Goal: Book appointment/travel/reservation

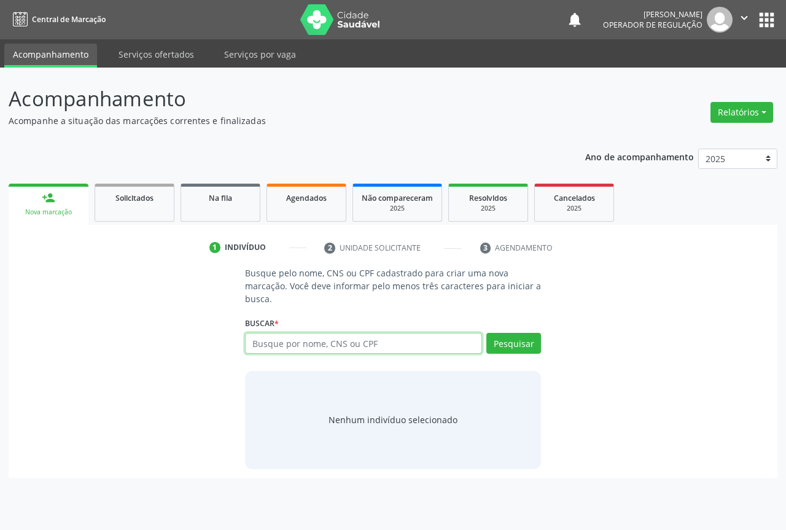
click at [297, 340] on input "text" at bounding box center [363, 343] width 237 height 21
click at [276, 345] on input "text" at bounding box center [363, 343] width 237 height 21
type input "704606662667228"
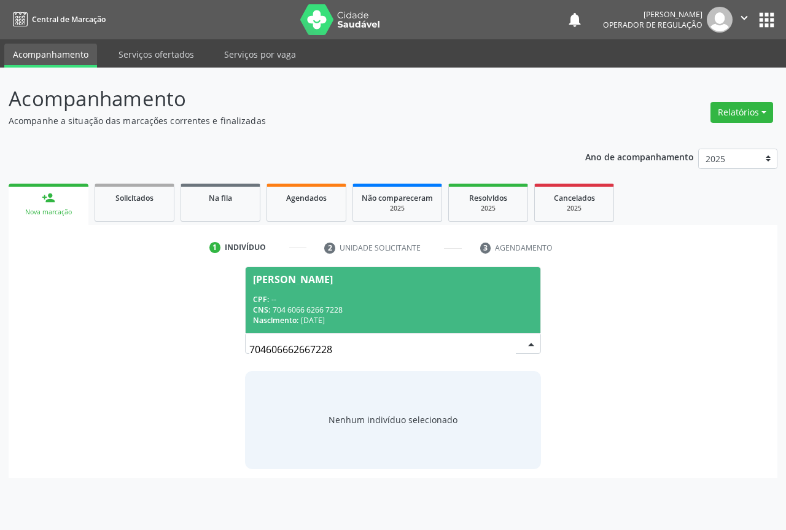
click at [334, 308] on div "CNS: 704 6066 6266 7228" at bounding box center [393, 310] width 280 height 10
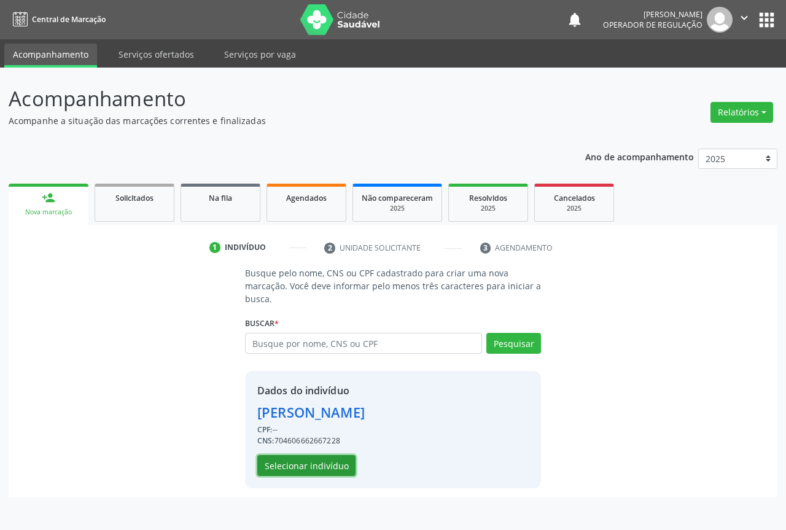
click at [296, 463] on button "Selecionar indivíduo" at bounding box center [306, 465] width 98 height 21
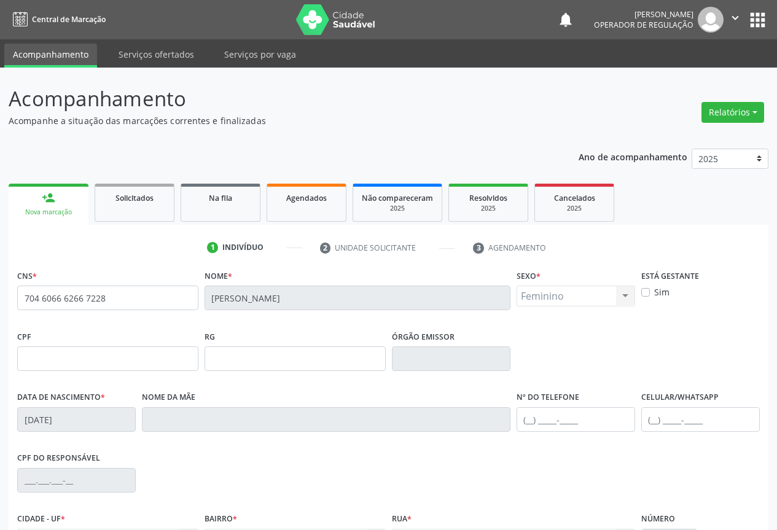
scroll to position [136, 0]
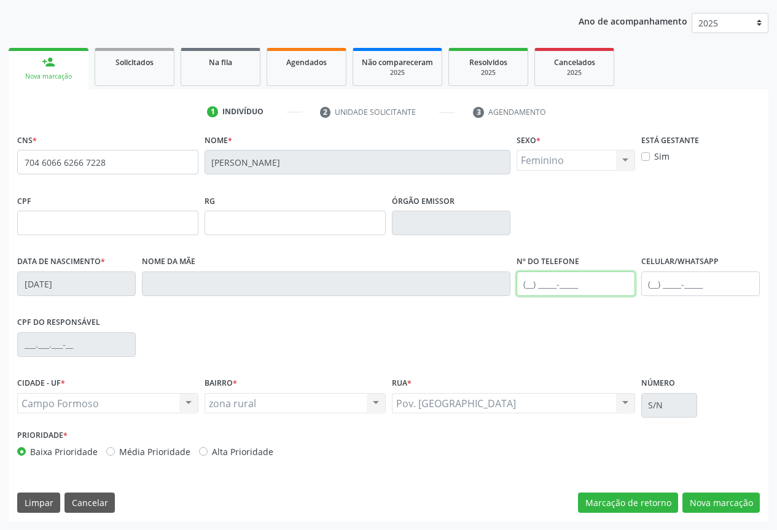
click at [559, 278] on input "text" at bounding box center [576, 284] width 119 height 25
type input "[PHONE_NUMBER]"
click at [730, 504] on button "Nova marcação" at bounding box center [720, 503] width 77 height 21
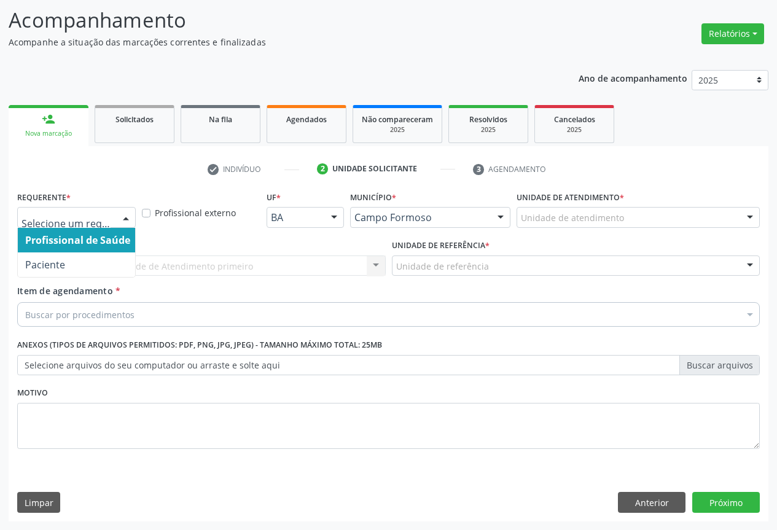
click at [122, 221] on div at bounding box center [126, 218] width 18 height 21
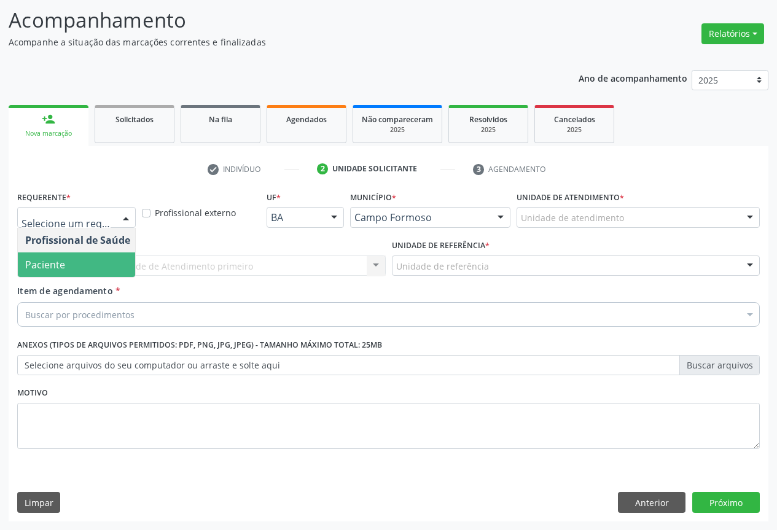
click at [58, 268] on span "Paciente" at bounding box center [45, 265] width 40 height 14
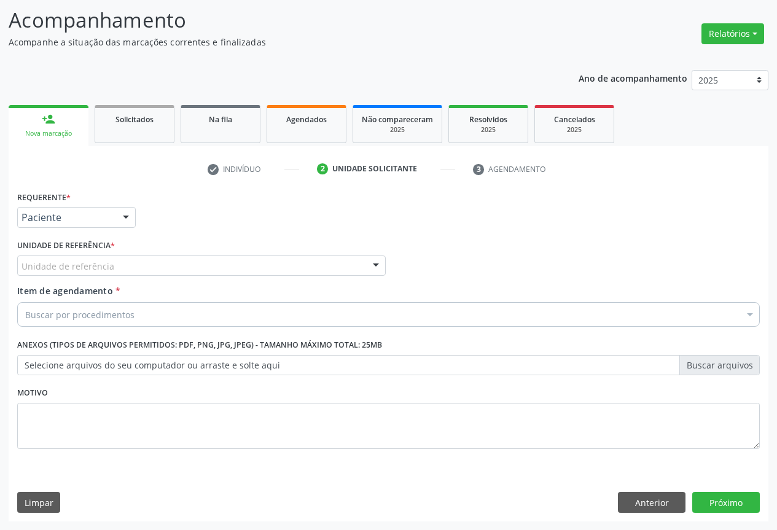
click at [131, 272] on div "Unidade de referência" at bounding box center [201, 266] width 369 height 21
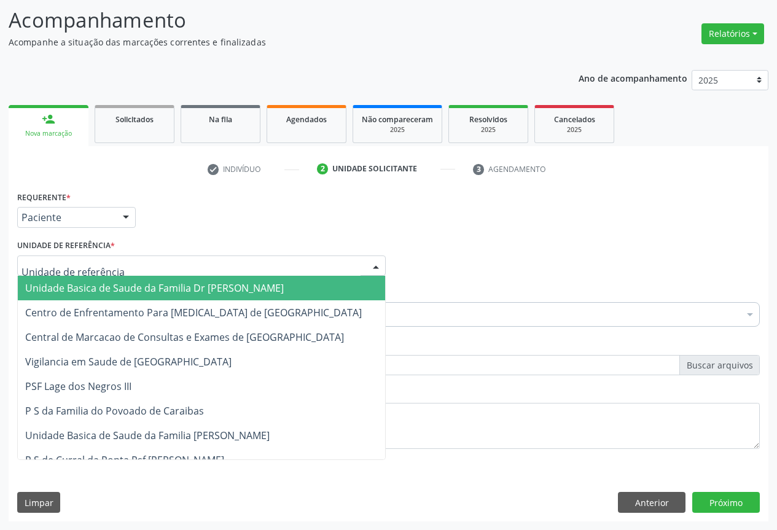
click at [239, 291] on span "Unidade Basica de Saude da Familia Dr [PERSON_NAME]" at bounding box center [154, 288] width 259 height 14
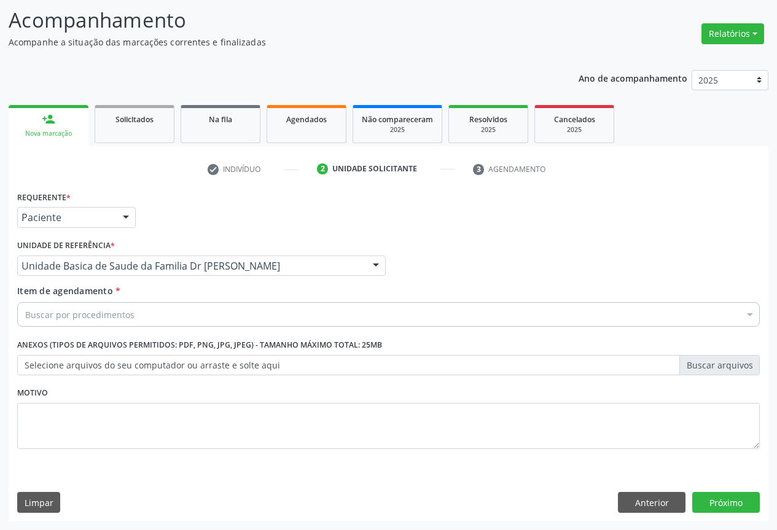
click at [131, 321] on div "Buscar por procedimentos" at bounding box center [388, 314] width 743 height 25
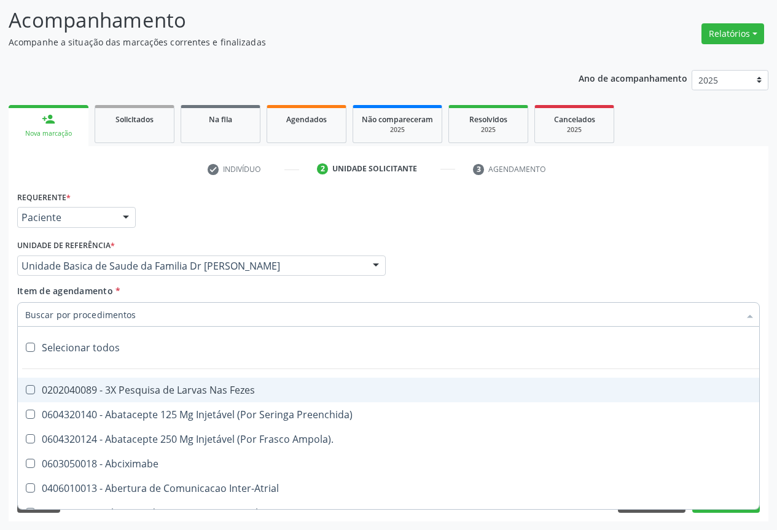
click at [131, 321] on input "Item de agendamento *" at bounding box center [382, 314] width 714 height 25
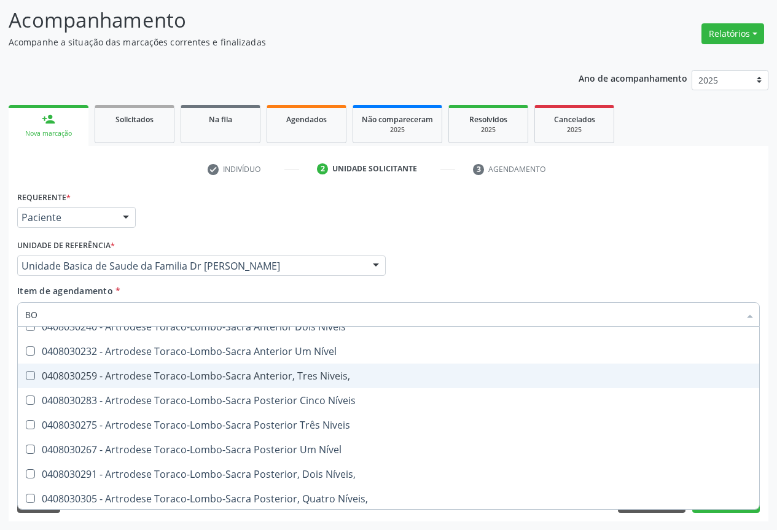
scroll to position [184, 0]
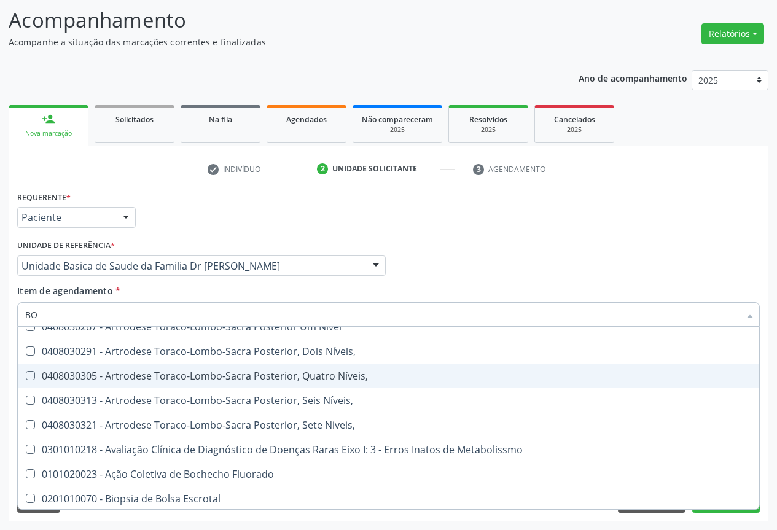
type input "B"
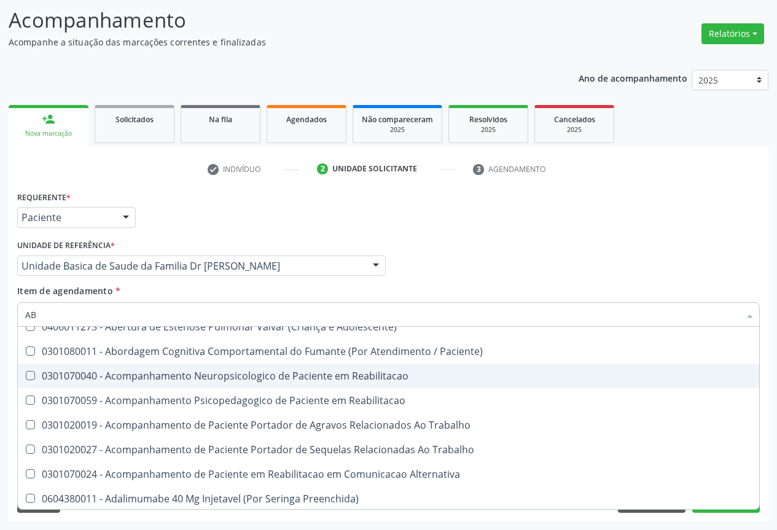
type input "ABO"
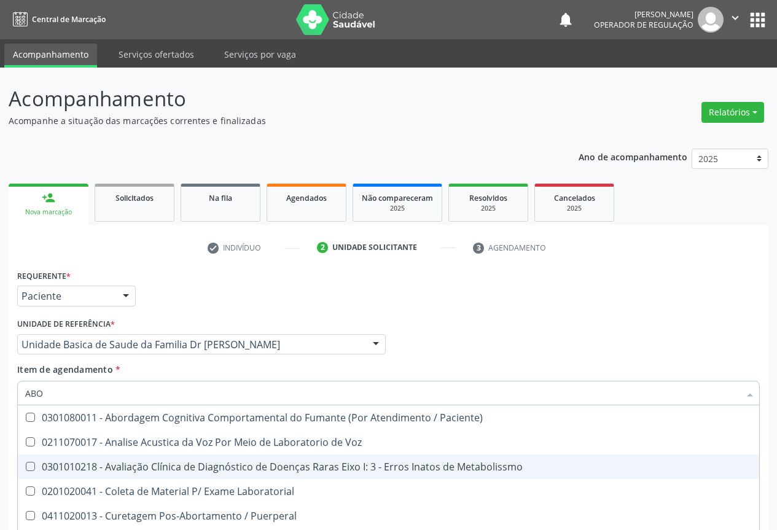
scroll to position [79, 0]
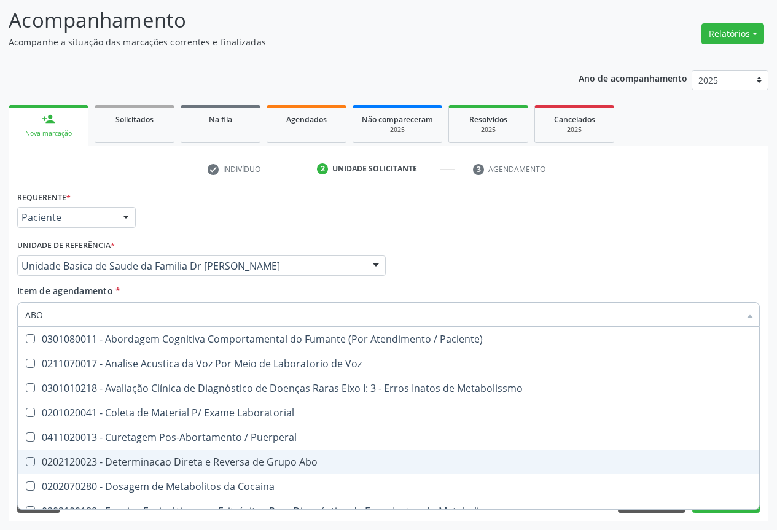
click at [277, 463] on div "0202120023 - Determinacao Direta e Reversa de Grupo Abo" at bounding box center [388, 462] width 727 height 10
checkbox Abo "true"
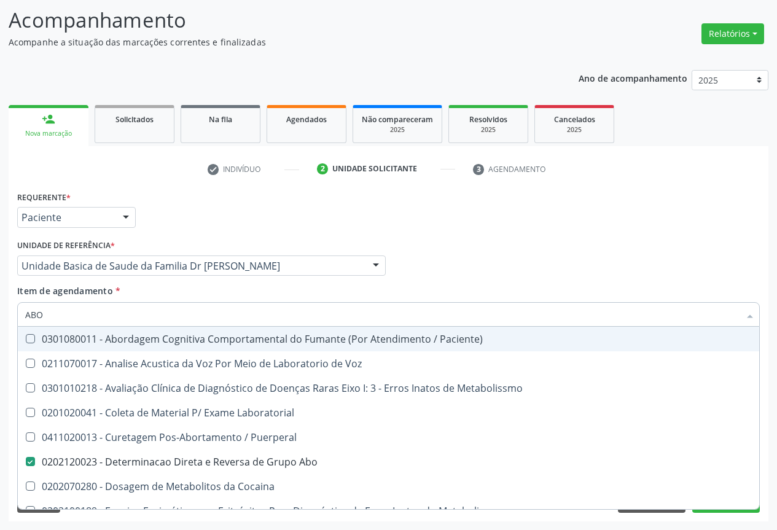
click at [87, 320] on input "ABO" at bounding box center [382, 314] width 714 height 25
type input "ABO"
click at [354, 229] on div "Requerente * Paciente Profissional de Saúde Paciente Nenhum resultado encontrad…" at bounding box center [388, 212] width 749 height 48
checkbox Voz "true"
checkbox Abo "false"
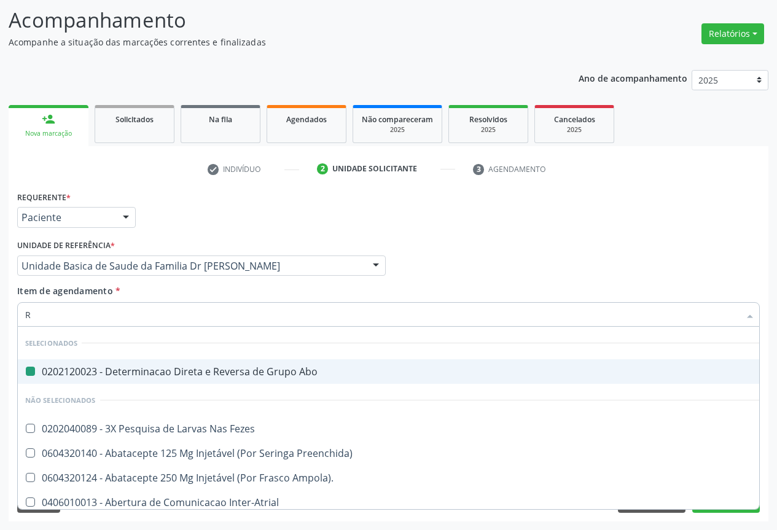
type input "RH"
checkbox Abo "false"
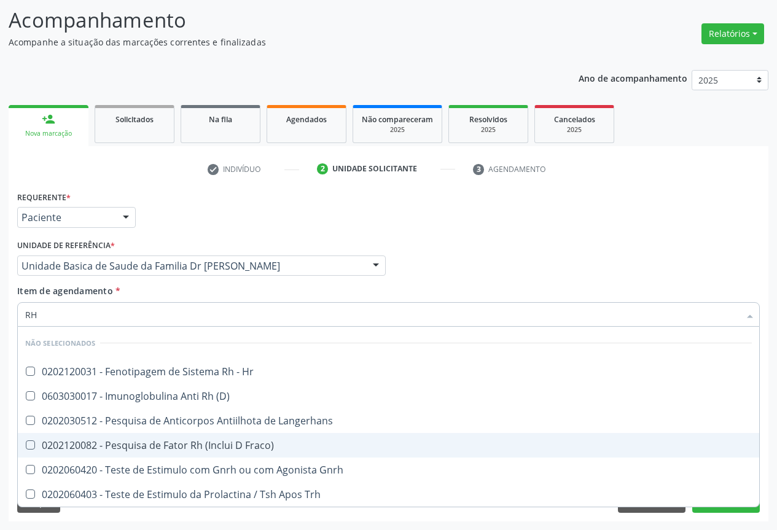
click at [199, 445] on div "0202120082 - Pesquisa de Fator Rh (Inclui D Fraco)" at bounding box center [388, 445] width 727 height 10
checkbox Fraco\) "true"
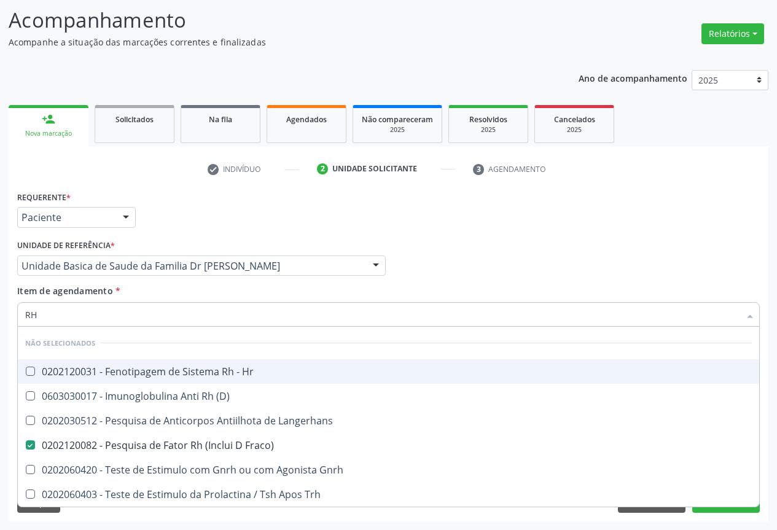
type input "RH"
click at [258, 210] on div "Requerente * Paciente Profissional de Saúde Paciente Nenhum resultado encontrad…" at bounding box center [388, 212] width 749 height 48
checkbox Hr "true"
checkbox Fraco\) "false"
checkbox \(D\) "true"
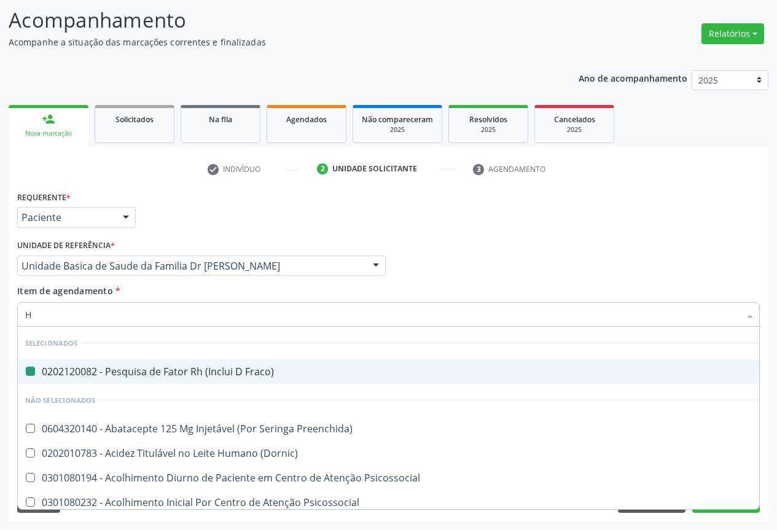
type input "HO"
checkbox Fraco\) "false"
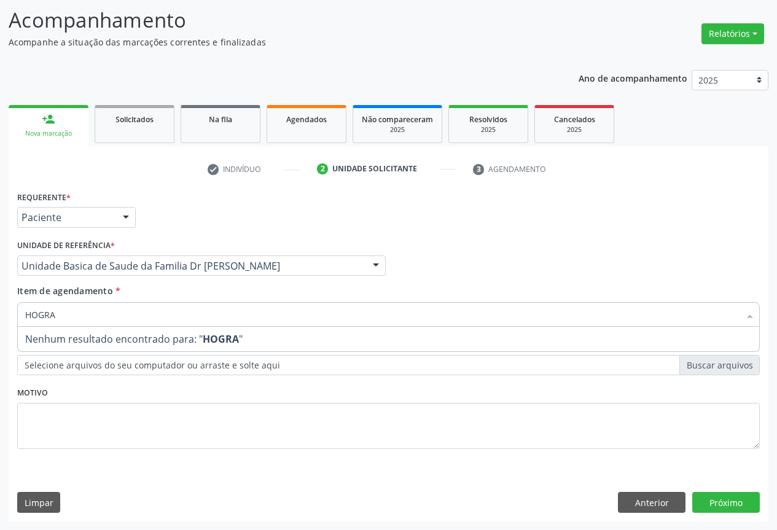
click at [30, 314] on input "HOGRA" at bounding box center [382, 314] width 714 height 25
type input "HEMOGRA"
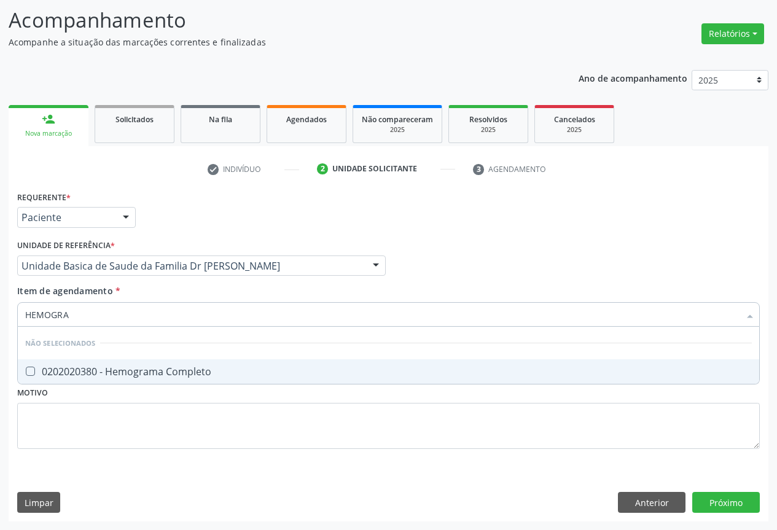
click at [68, 370] on div "0202020380 - Hemograma Completo" at bounding box center [388, 372] width 727 height 10
checkbox Completo "true"
type input "HEMOGRA"
click at [173, 214] on div "Requerente * Paciente Profissional de Saúde Paciente Nenhum resultado encontrad…" at bounding box center [388, 212] width 749 height 48
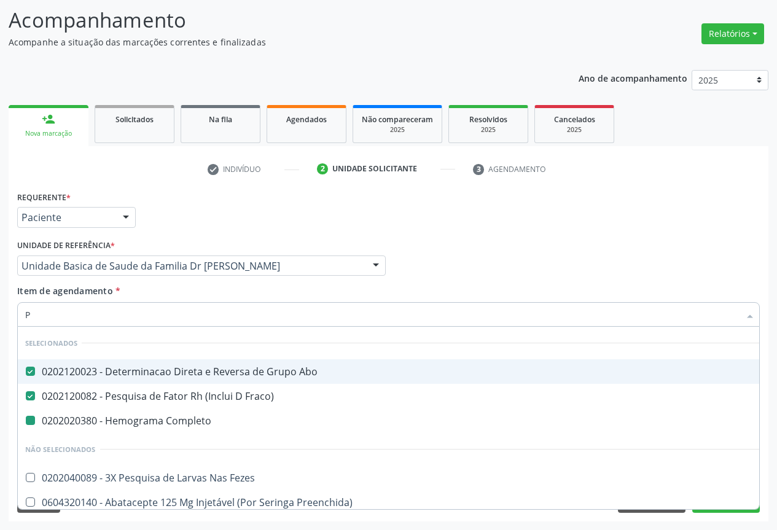
type input "PL"
checkbox Completo "false"
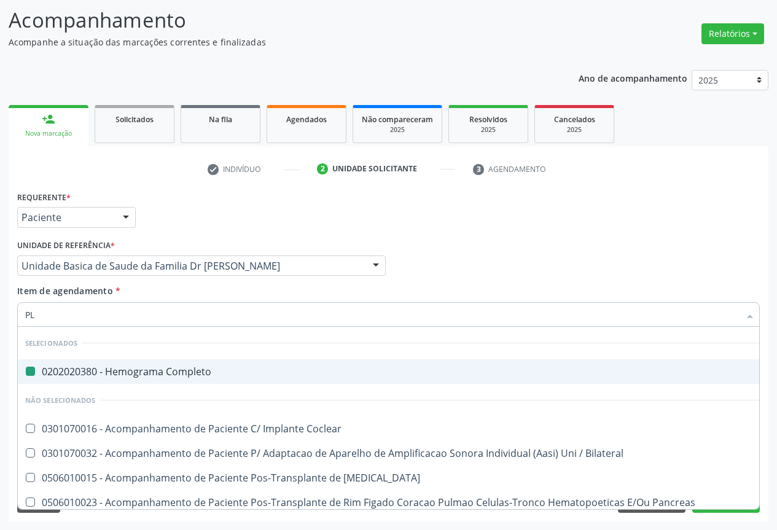
type input "PLA"
checkbox Completo "false"
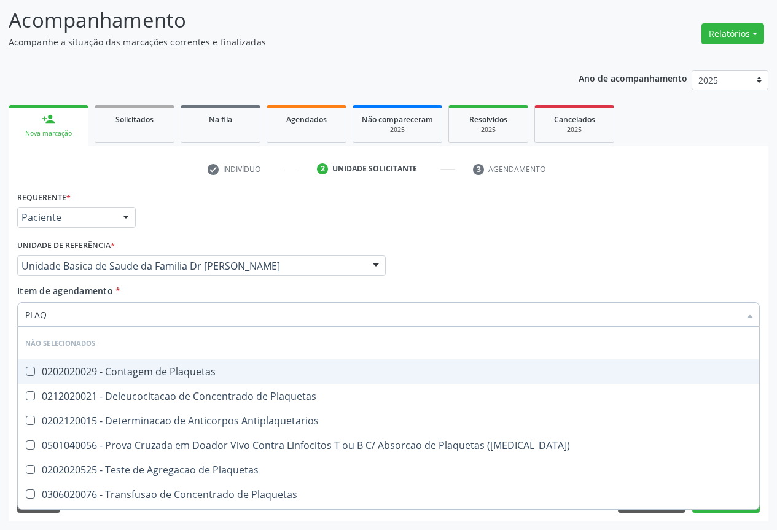
type input "PLAQU"
click at [184, 376] on div "0202020029 - Contagem de Plaquetas" at bounding box center [388, 372] width 727 height 10
checkbox Plaquetas "true"
click at [208, 217] on div "Requerente * Paciente Profissional de Saúde Paciente Nenhum resultado encontrad…" at bounding box center [388, 212] width 749 height 48
checkbox Antiplaquetarios "true"
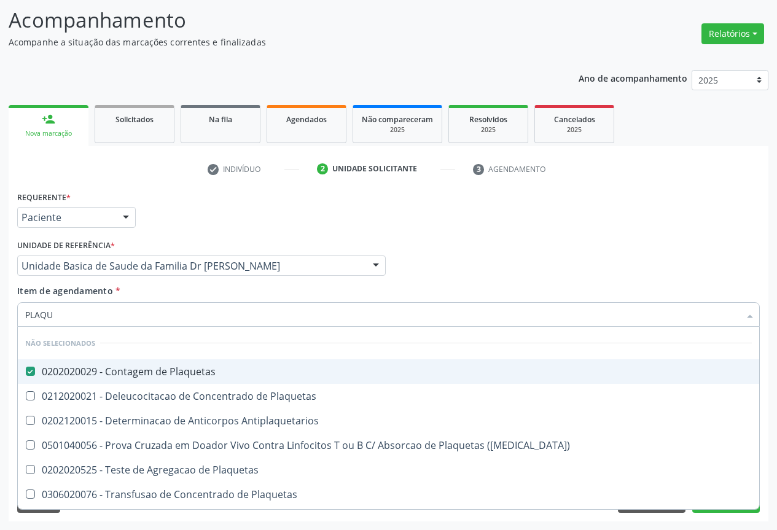
checkbox Match\) "true"
checkbox Plaquetas "true"
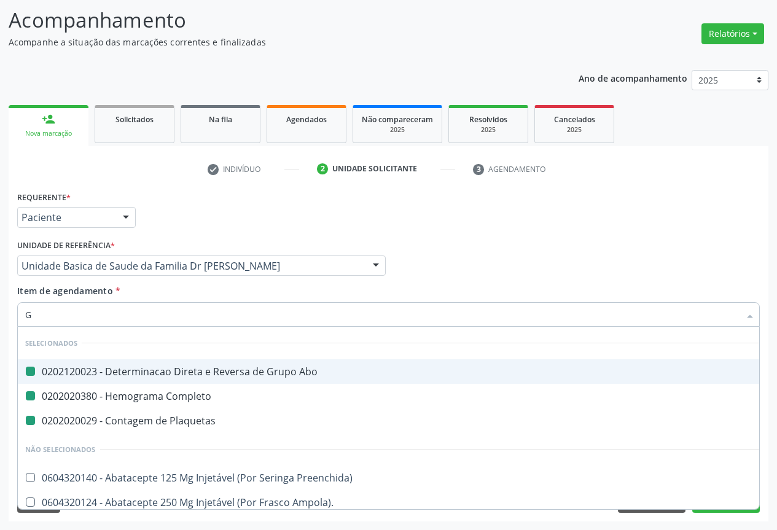
type input "GL"
checkbox Abo "false"
checkbox Plaquetas "false"
checkbox Completo "false"
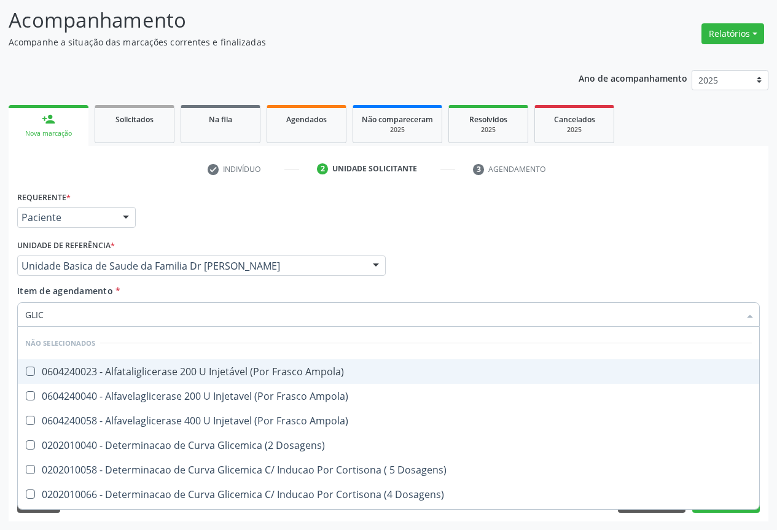
type input "GLICO"
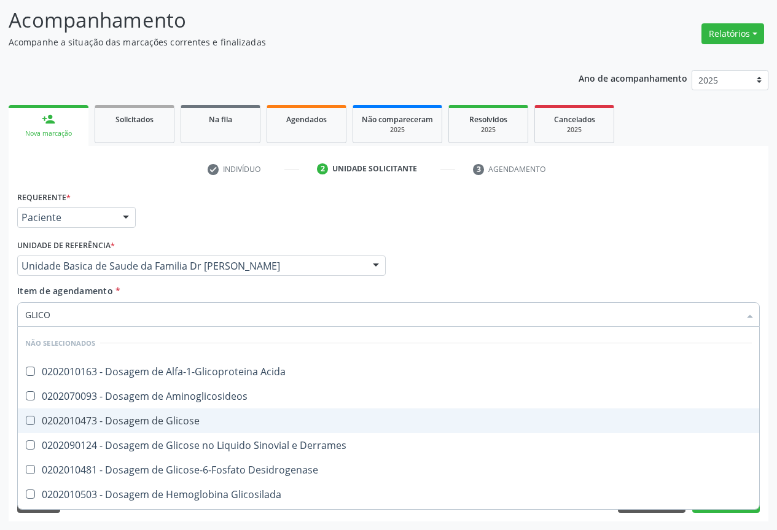
click at [100, 423] on div "0202010473 - Dosagem de Glicose" at bounding box center [388, 421] width 727 height 10
checkbox Glicose "true"
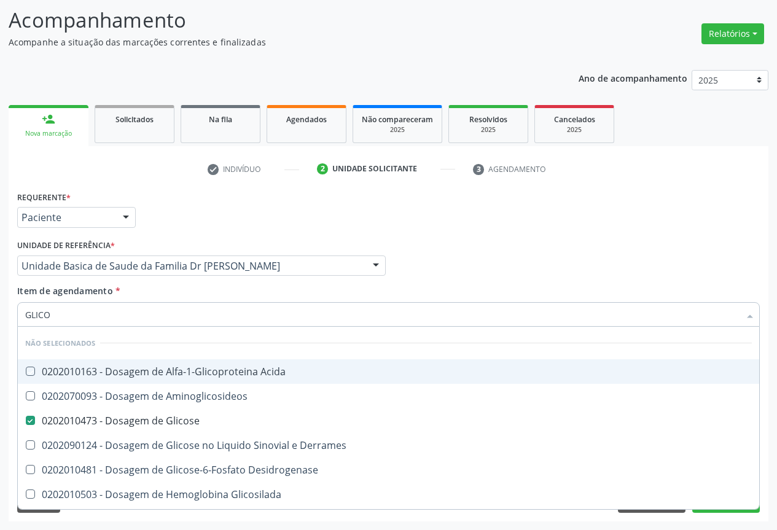
click at [201, 215] on div "Requerente * Paciente Profissional de Saúde Paciente Nenhum resultado encontrad…" at bounding box center [388, 212] width 749 height 48
checkbox Acida "true"
checkbox Aminoglicosideos "true"
checkbox Desidrogenase "true"
checkbox Derrames "true"
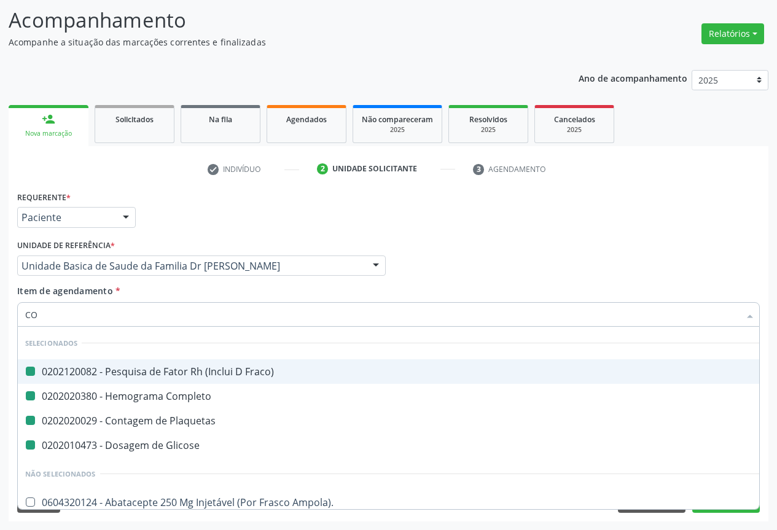
type input "COL"
checkbox Fraco\) "false"
checkbox Plaquetas "false"
checkbox Completo "false"
checkbox Glicose "false"
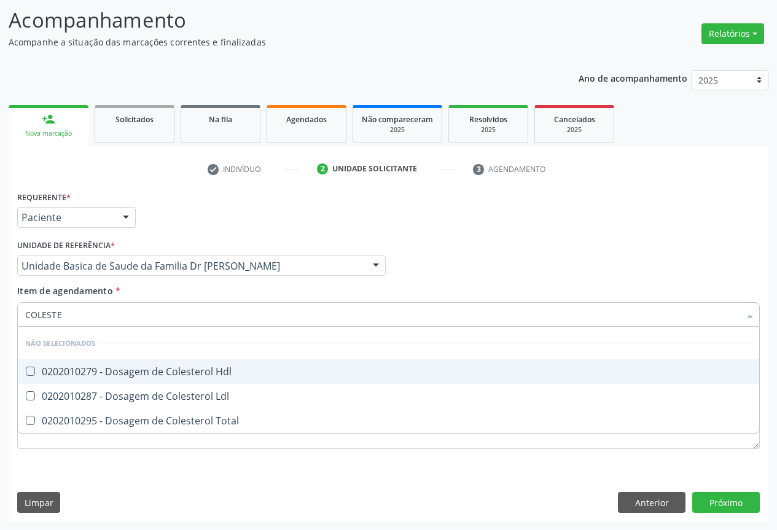
type input "COLESTER"
click at [144, 371] on div "0202010279 - Dosagem de Colesterol Hdl" at bounding box center [388, 372] width 727 height 10
checkbox Hdl "true"
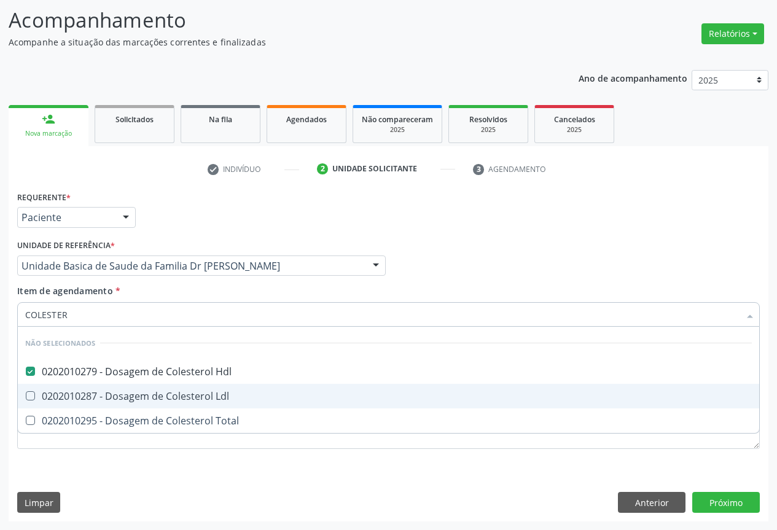
click at [131, 393] on div "0202010287 - Dosagem de Colesterol Ldl" at bounding box center [388, 396] width 727 height 10
checkbox Ldl "true"
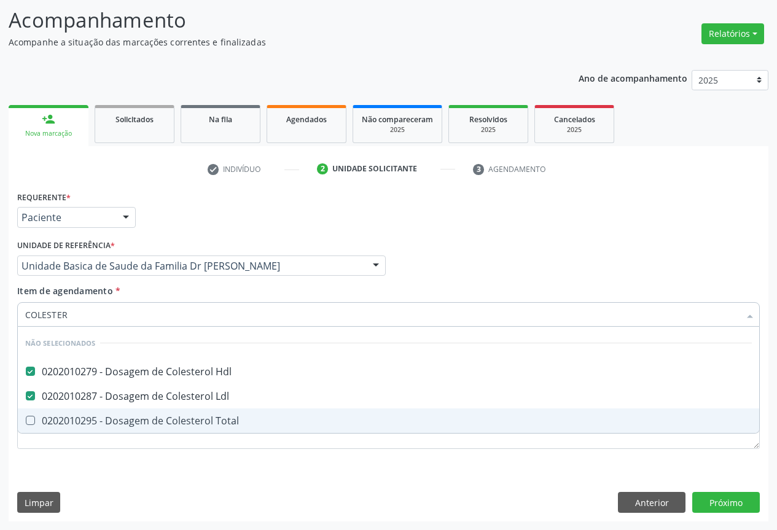
click at [119, 420] on div "0202010295 - Dosagem de Colesterol Total" at bounding box center [388, 421] width 727 height 10
checkbox Total "true"
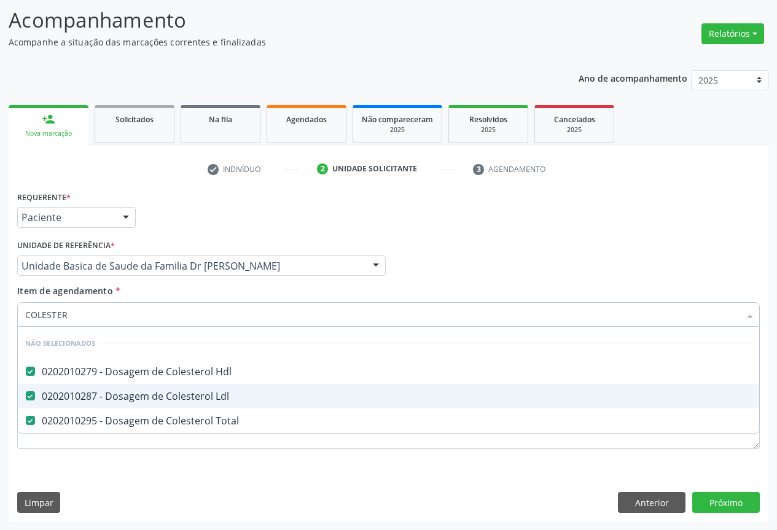
click at [168, 223] on div "Requerente * Paciente Profissional de Saúde Paciente Nenhum resultado encontrad…" at bounding box center [388, 212] width 749 height 48
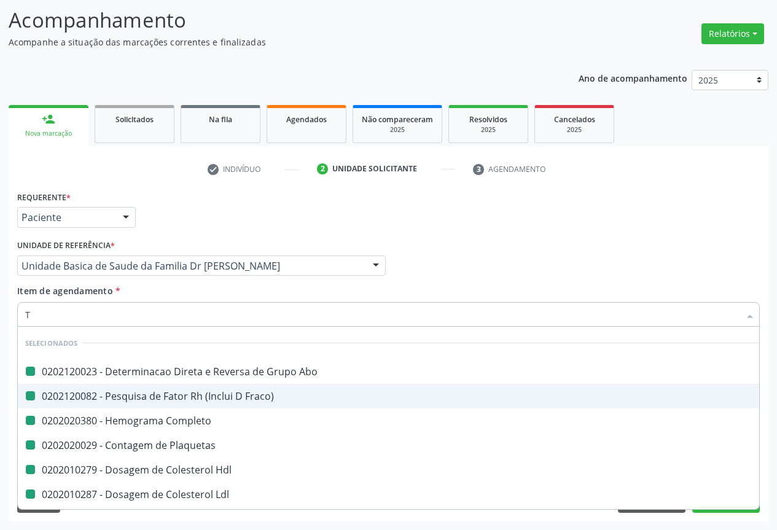
type input "TR"
checkbox Abo "false"
checkbox Completo "false"
checkbox Fraco\) "false"
checkbox Plaquetas "false"
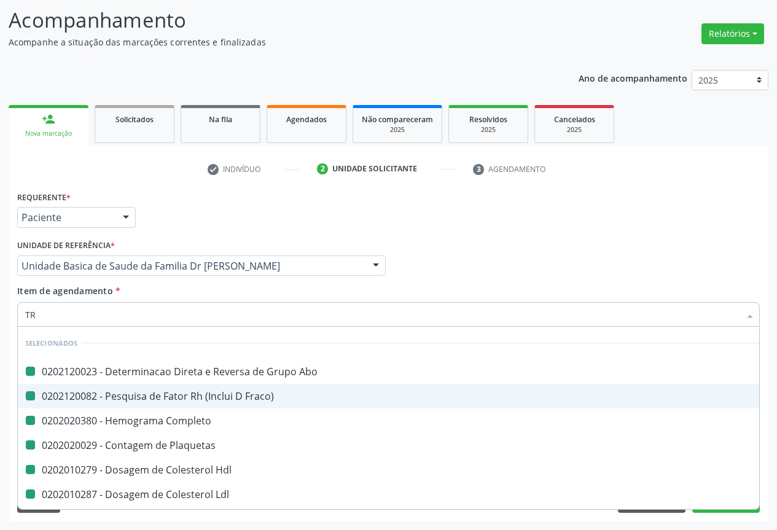
checkbox Hdl "false"
checkbox Ldl "false"
checkbox Total "false"
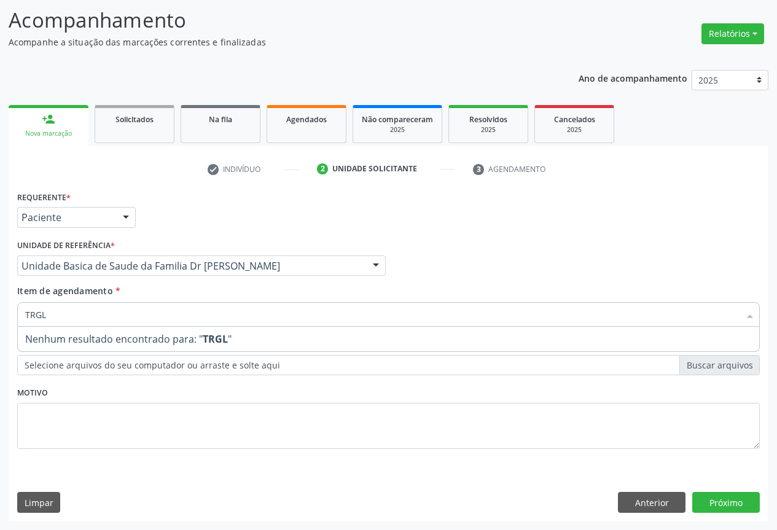
click at [35, 317] on input "TRGL" at bounding box center [382, 314] width 714 height 25
type input "TRIGL"
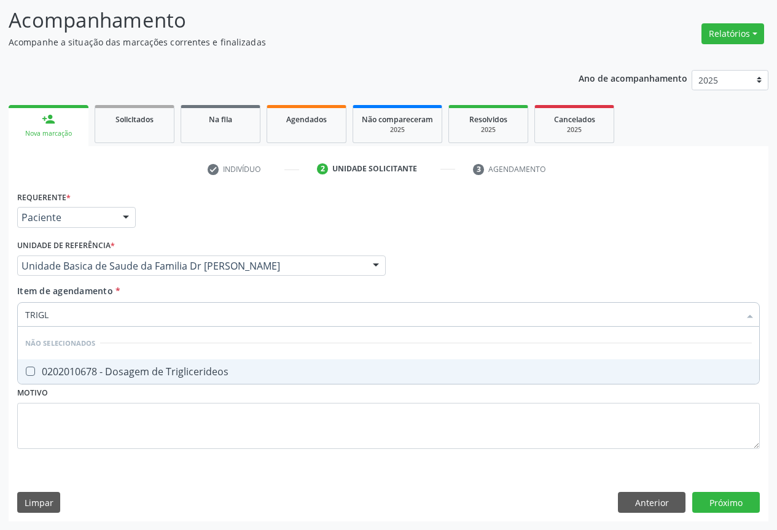
click at [84, 370] on div "0202010678 - Dosagem de Triglicerideos" at bounding box center [388, 372] width 727 height 10
checkbox Triglicerideos "true"
click at [188, 207] on div "Requerente * Paciente Profissional de Saúde Paciente Nenhum resultado encontrad…" at bounding box center [388, 212] width 749 height 48
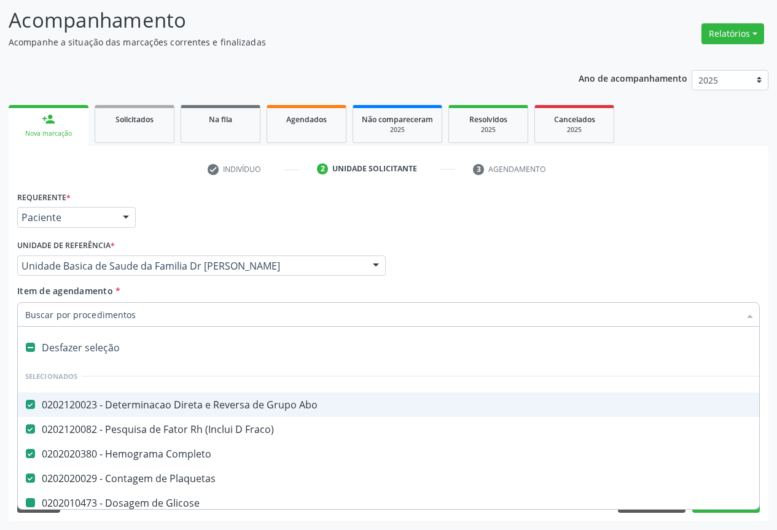
type input "U"
checkbox Glicose "false"
checkbox Hdl "false"
checkbox Ldl "false"
checkbox Total "false"
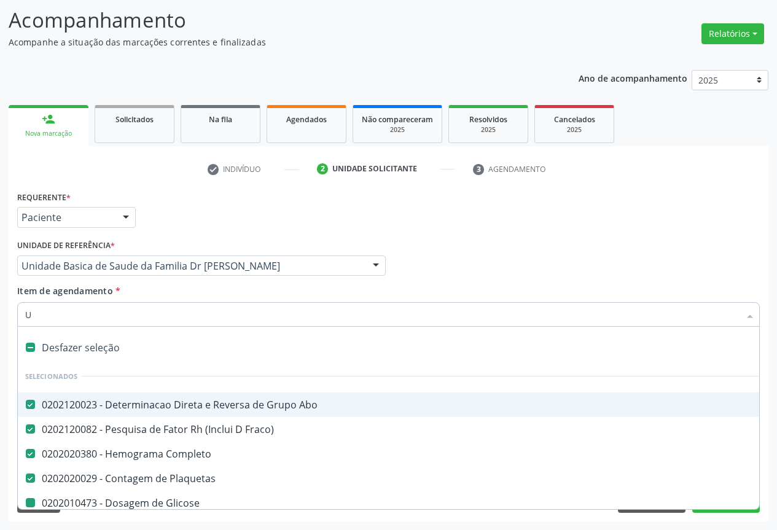
checkbox Triglicerideos "false"
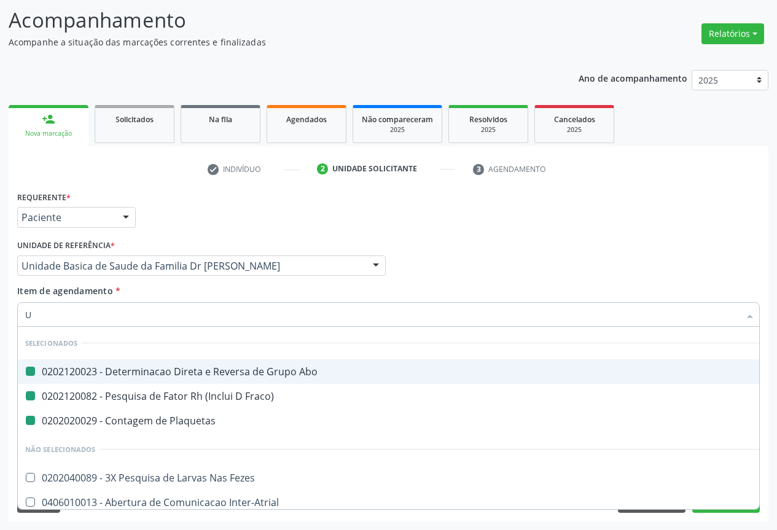
type input "UR"
checkbox Abo "false"
checkbox Fraco\) "false"
checkbox Plaquetas "false"
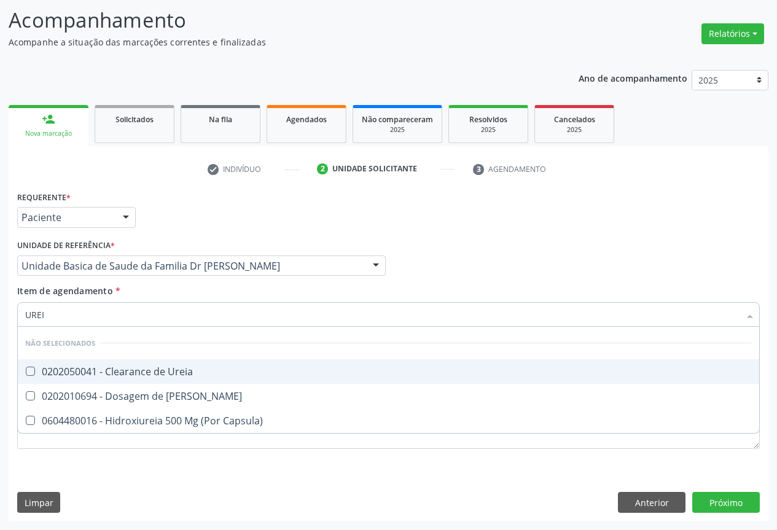
type input "UREIA"
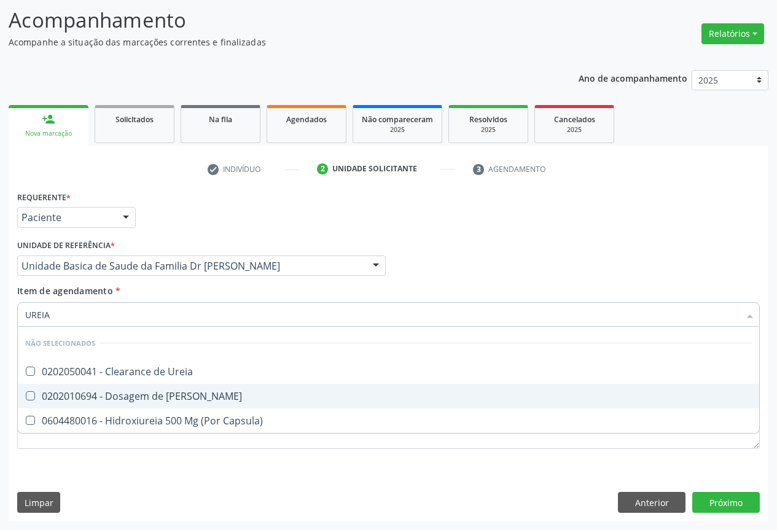
click at [92, 393] on div "0202010694 - Dosagem de [PERSON_NAME]" at bounding box center [388, 396] width 727 height 10
checkbox Ureia "true"
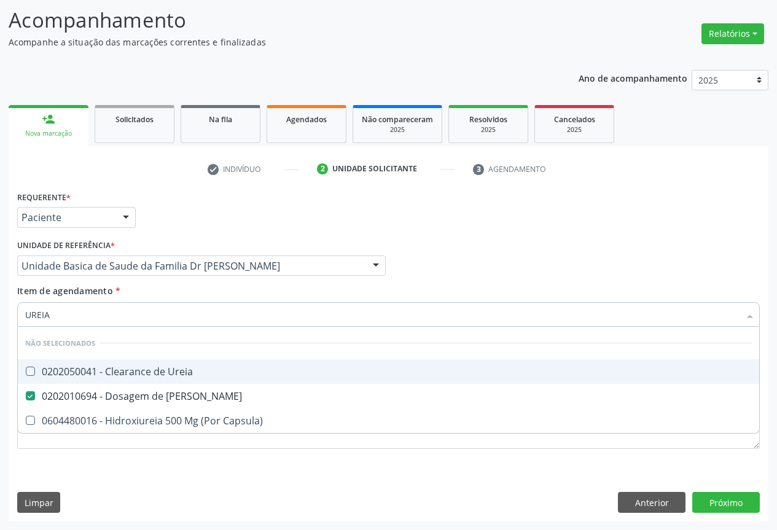
click at [133, 292] on div "Item de agendamento * UREIA Desfazer seleção Não selecionados 0202050041 - Clea…" at bounding box center [388, 303] width 743 height 39
checkbox Ureia "true"
checkbox Capsula\) "true"
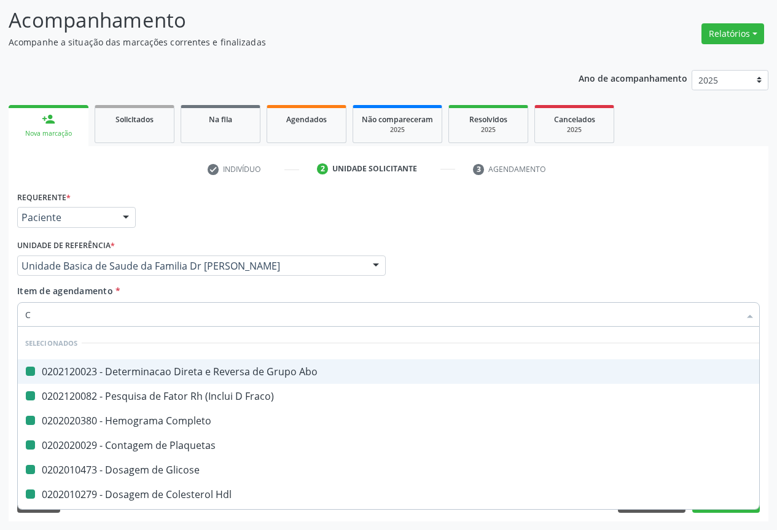
type input "CR"
checkbox Abo "false"
checkbox Fraco\) "false"
checkbox Completo "false"
checkbox Plaquetas "false"
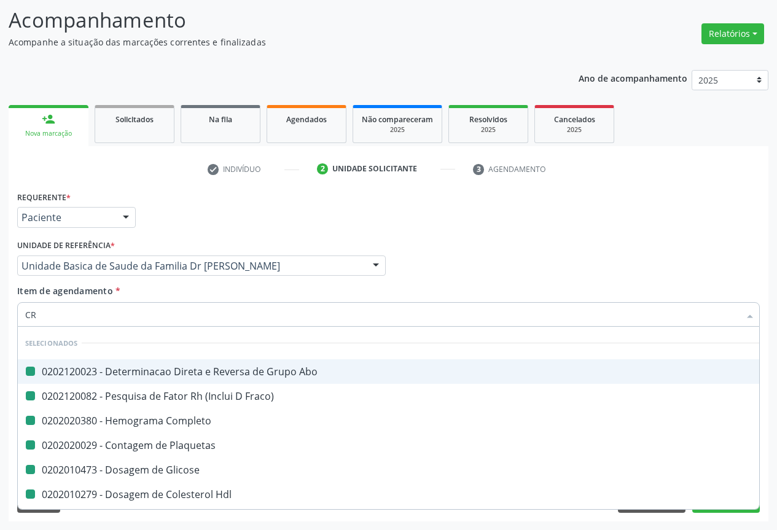
checkbox Glicose "false"
checkbox Hdl "false"
checkbox Ldl "false"
checkbox Total "false"
checkbox Triglicerideos "false"
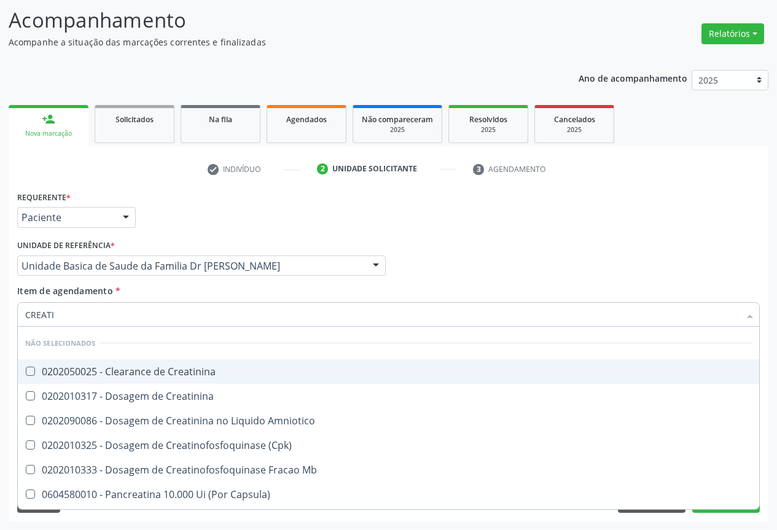
type input "CREATIN"
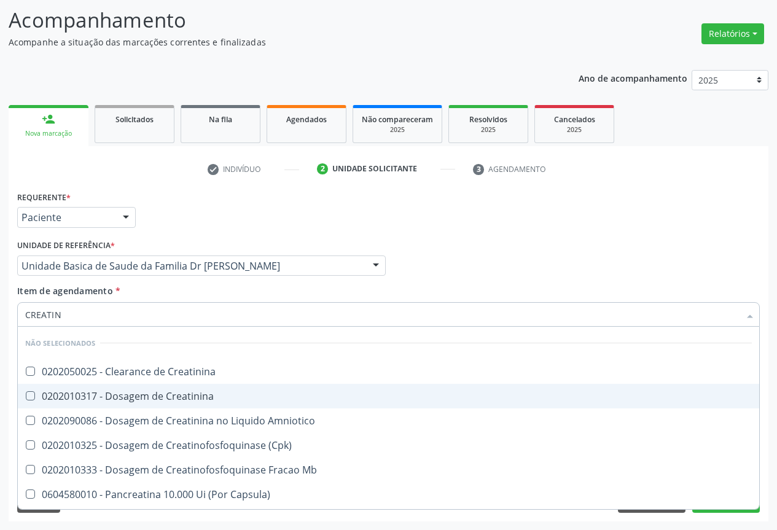
click at [87, 391] on div "0202010317 - Dosagem de Creatinina" at bounding box center [388, 396] width 727 height 10
checkbox Creatinina "true"
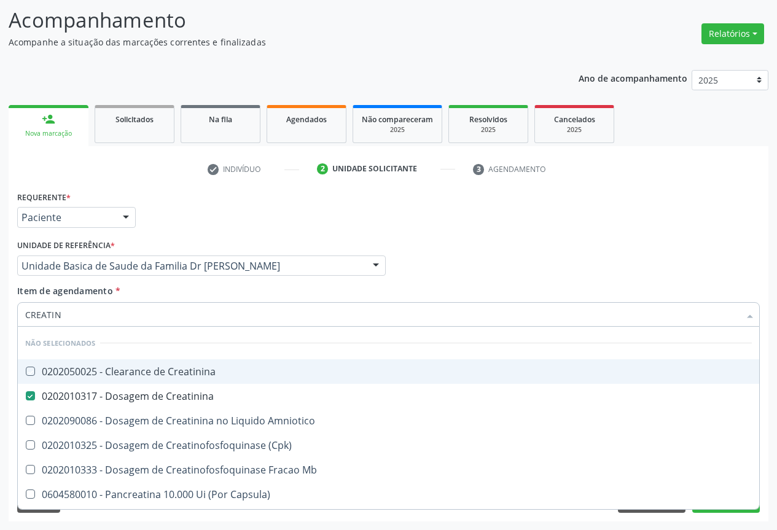
click at [166, 225] on div "Requerente * Paciente Profissional de Saúde Paciente Nenhum resultado encontrad…" at bounding box center [388, 212] width 749 height 48
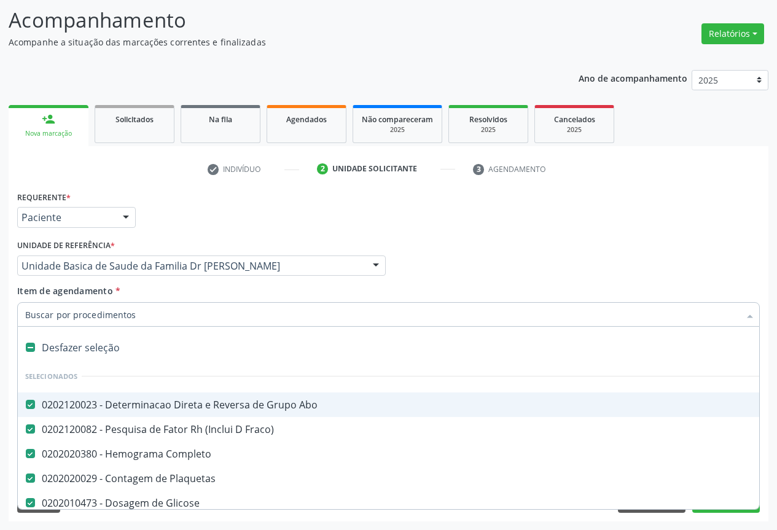
type input "T"
checkbox Creatinina "false"
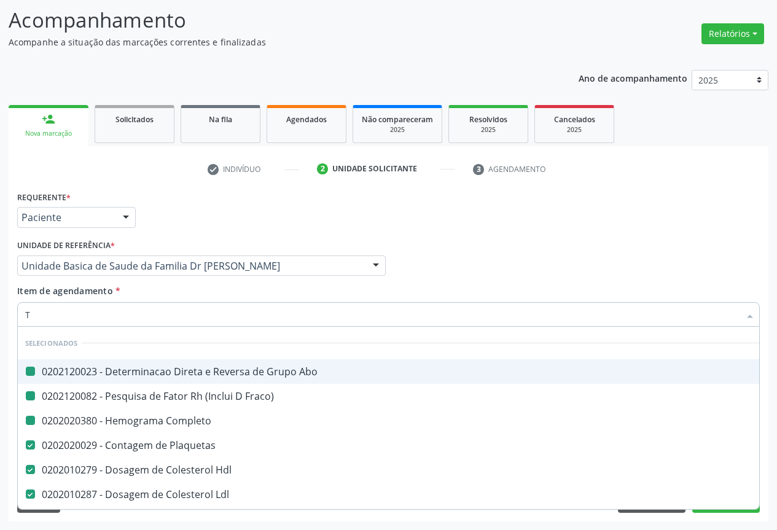
type input "TG"
checkbox Abo "false"
checkbox Fraco\) "false"
checkbox Completo "false"
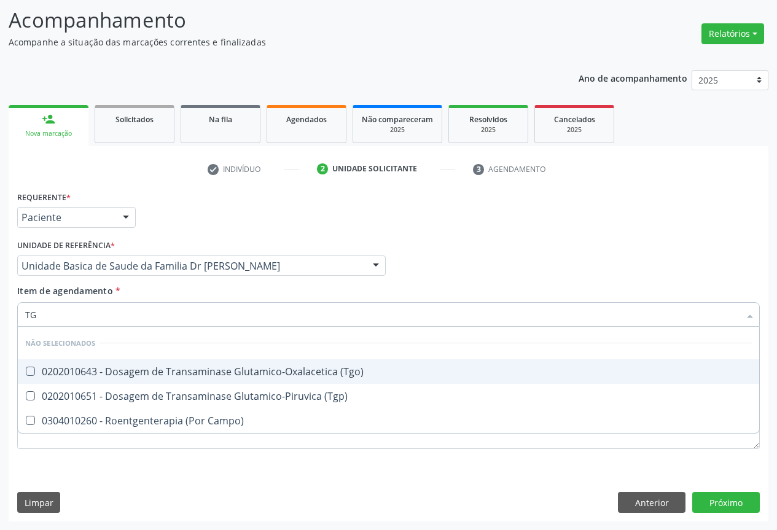
click at [111, 377] on div "0202010643 - Dosagem de Transaminase Glutamico-Oxalacetica (Tgo)" at bounding box center [388, 372] width 727 height 10
checkbox \(Tgo\) "true"
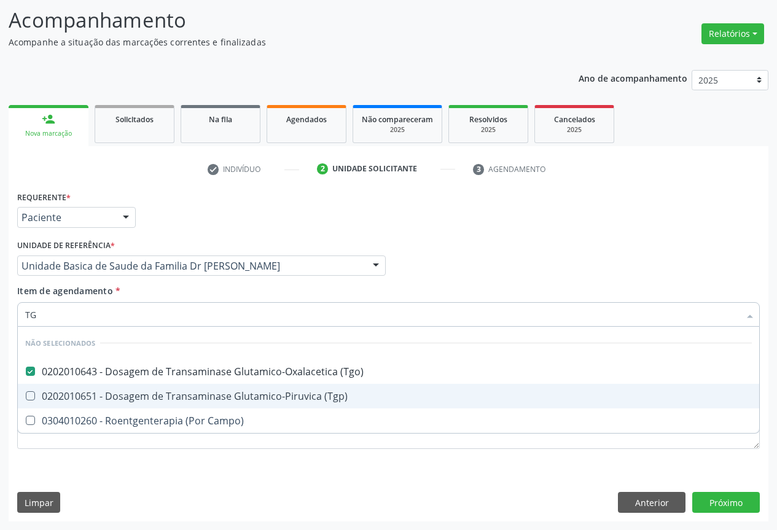
click at [98, 399] on div "0202010651 - Dosagem de Transaminase Glutamico-Piruvica (Tgp)" at bounding box center [388, 396] width 727 height 10
checkbox \(Tgp\) "true"
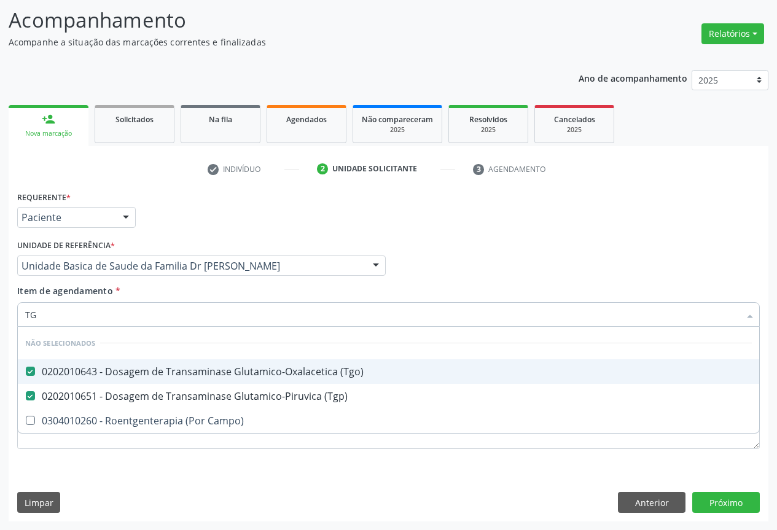
click at [184, 230] on div "Requerente * Paciente Profissional de Saúde Paciente Nenhum resultado encontrad…" at bounding box center [388, 212] width 749 height 48
checkbox Campo\) "true"
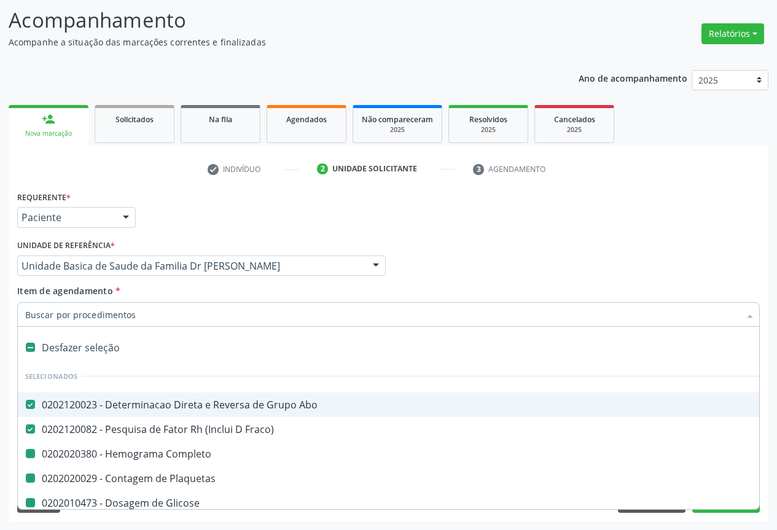
type input "F"
checkbox Completo "false"
checkbox Plaquetas "false"
checkbox Glicose "false"
checkbox Hdl "false"
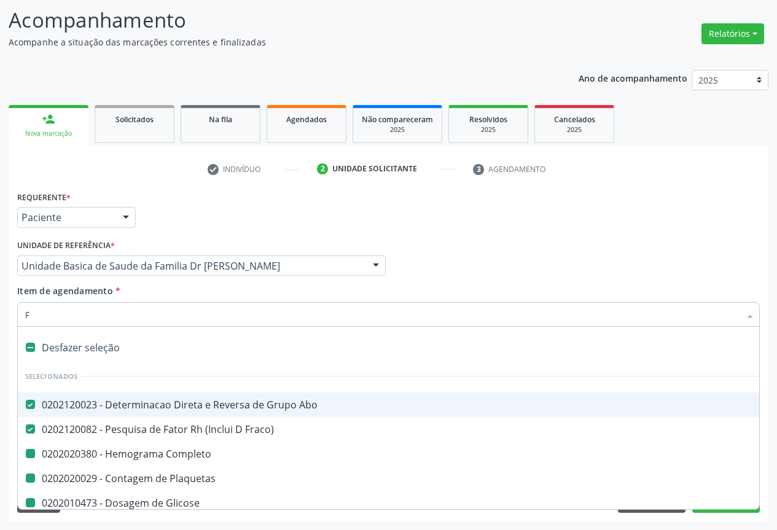
checkbox Ldl "false"
checkbox Total "false"
checkbox Triglicerideos "false"
checkbox Ureia "false"
checkbox Creatinina "false"
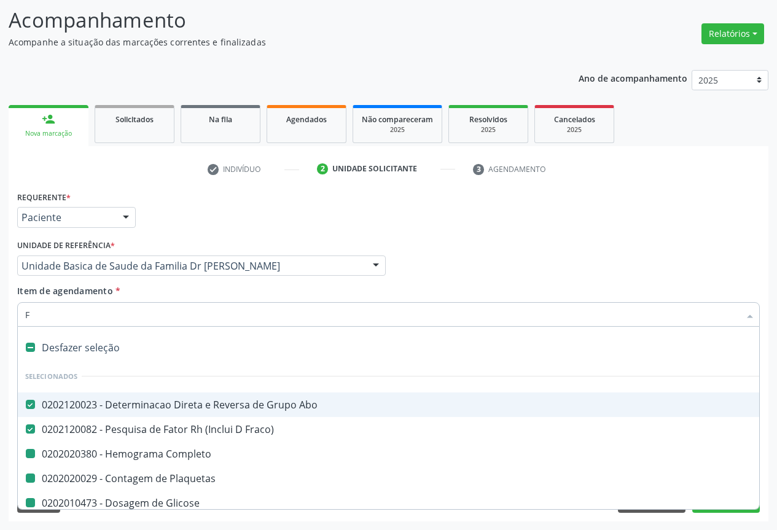
checkbox \(Tgo\) "false"
checkbox \(Tgp\) "false"
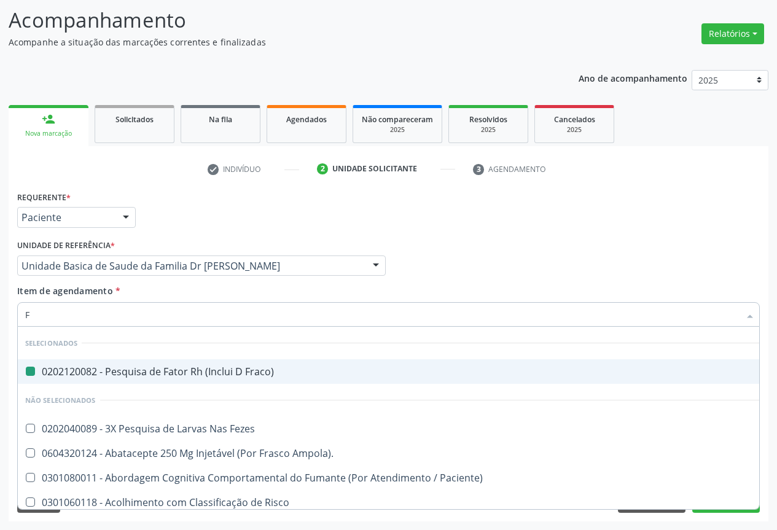
type input "FE"
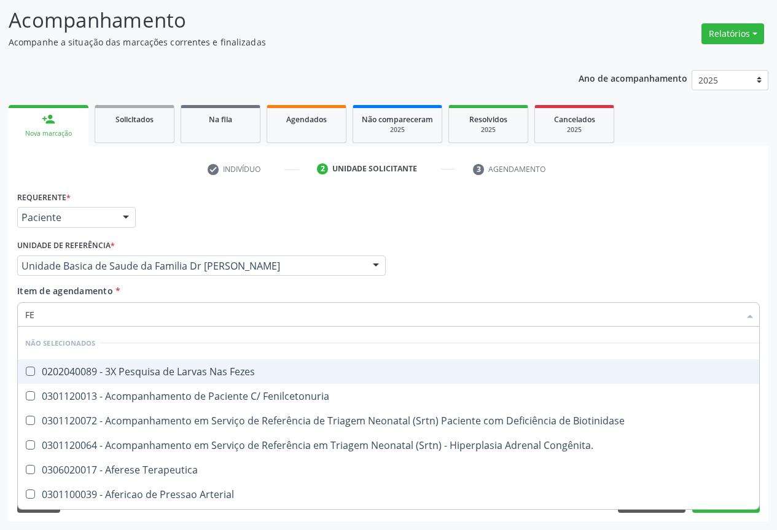
checkbox Fezes "false"
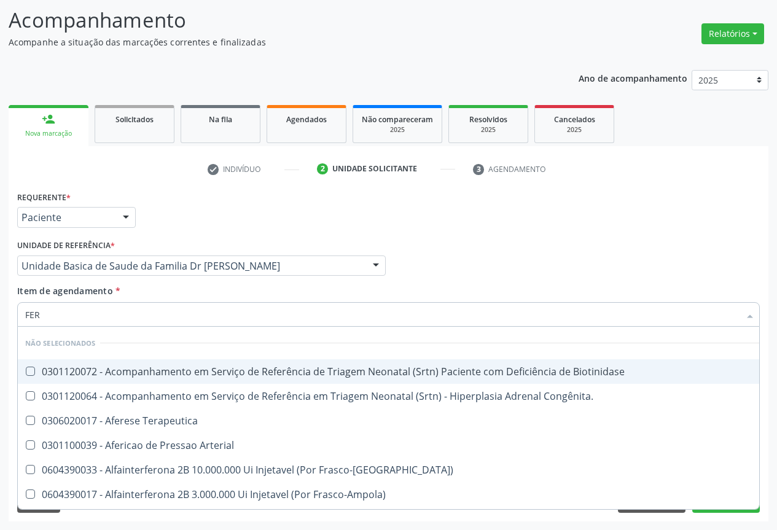
type input "FERR"
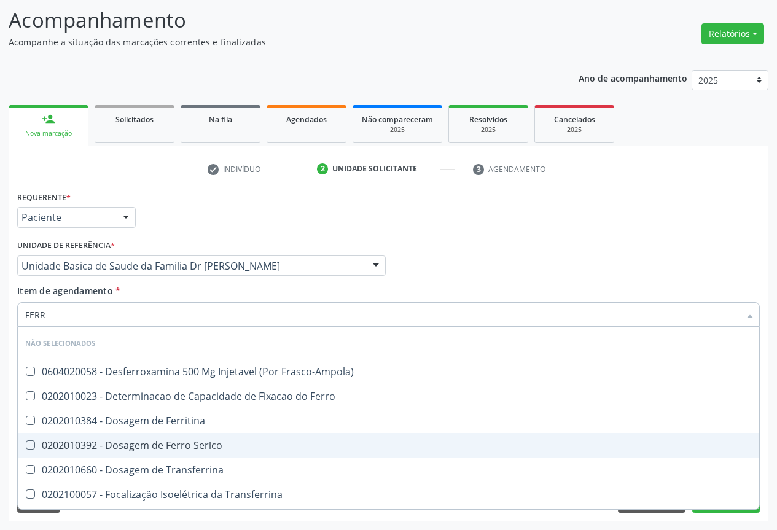
click at [183, 446] on div "0202010392 - Dosagem de Ferro Serico" at bounding box center [388, 445] width 727 height 10
checkbox Serico "true"
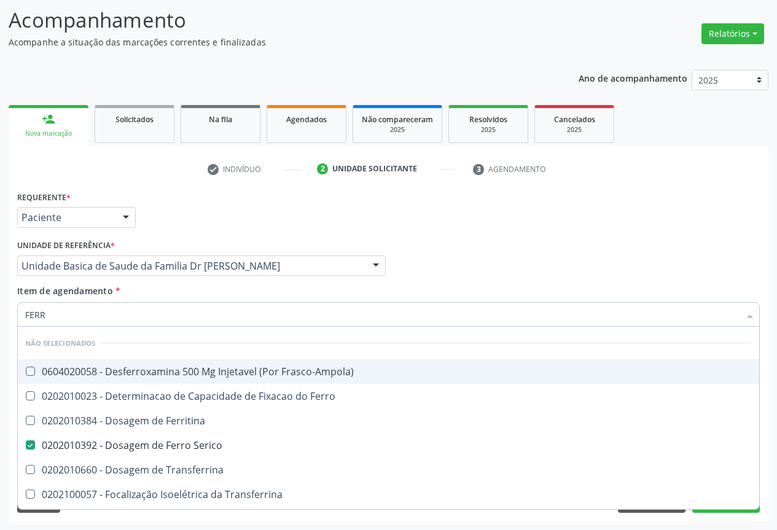
click at [289, 229] on div "Requerente * Paciente Profissional de Saúde Paciente Nenhum resultado encontrad…" at bounding box center [388, 212] width 749 height 48
checkbox Frasco-Ampola\) "true"
checkbox Ferritina "true"
checkbox Transferrina "true"
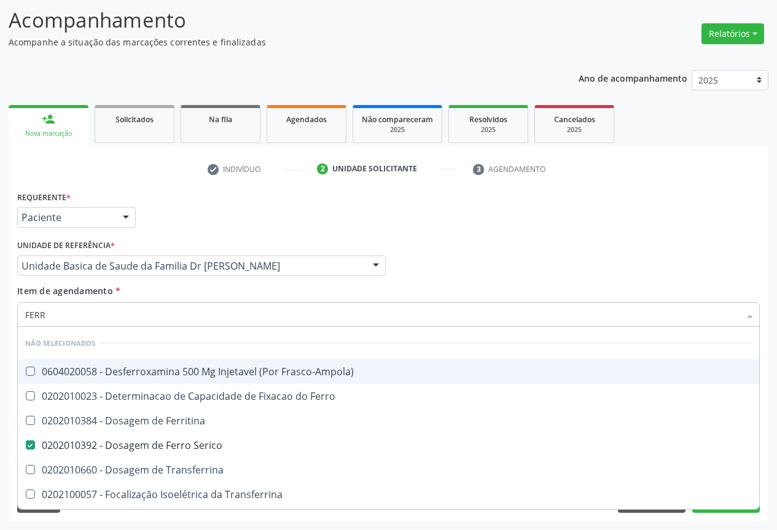
checkbox Ml\) "true"
checkbox \(Nefroplastia\) "true"
checkbox Ferro "true"
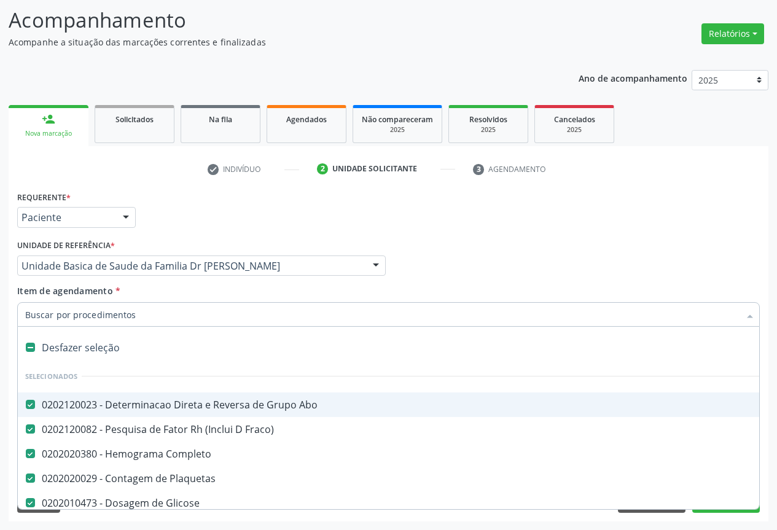
type input "U"
checkbox Total "false"
checkbox Triglicerideos "false"
checkbox Ureia "false"
checkbox Creatinina "false"
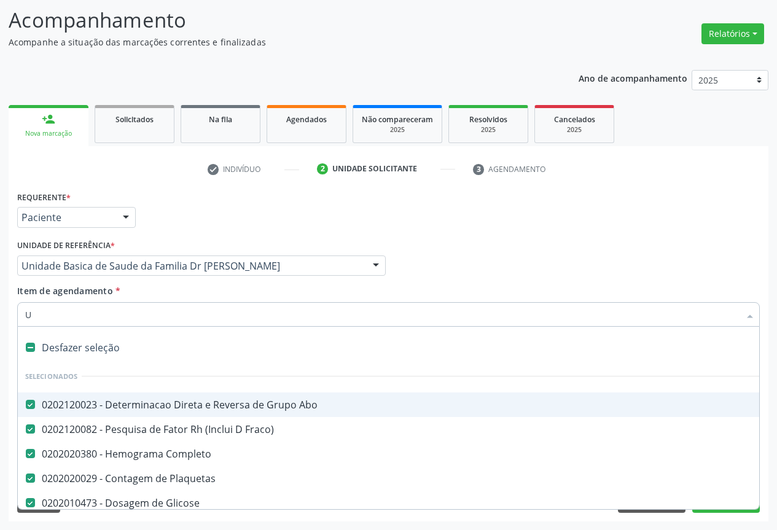
checkbox \(Tgo\) "false"
checkbox \(Tgp\) "false"
checkbox Serico "false"
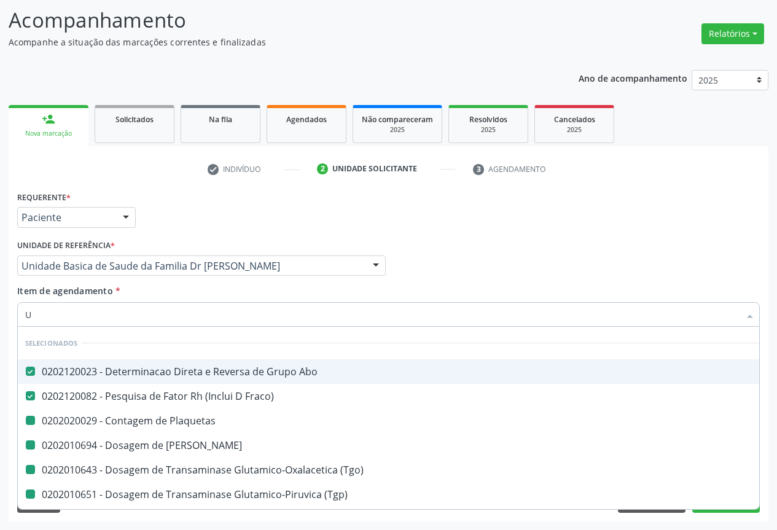
type input "UR"
checkbox Plaquetas "false"
checkbox Ureia "false"
checkbox \(Tgo\) "false"
checkbox \(Tgp\) "false"
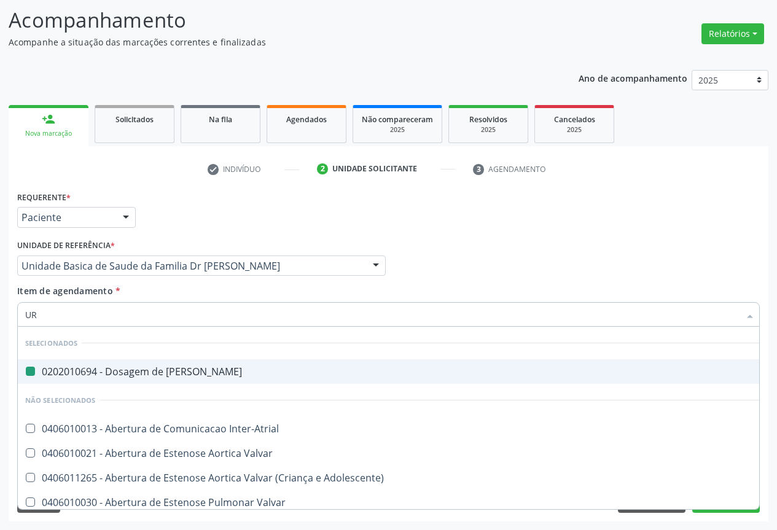
type input "URI"
checkbox Ureia "false"
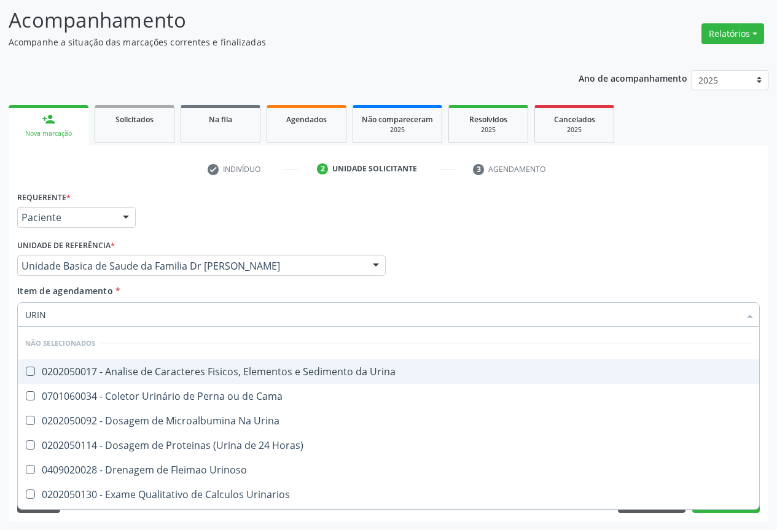
type input "URINA"
click at [98, 374] on div "0202050017 - Analise de Caracteres Fisicos, Elementos e Sedimento da Urina" at bounding box center [388, 372] width 727 height 10
checkbox Urina "true"
click at [183, 231] on div "Requerente * Paciente Profissional de Saúde Paciente Nenhum resultado encontrad…" at bounding box center [388, 212] width 749 height 48
checkbox Horas\) "true"
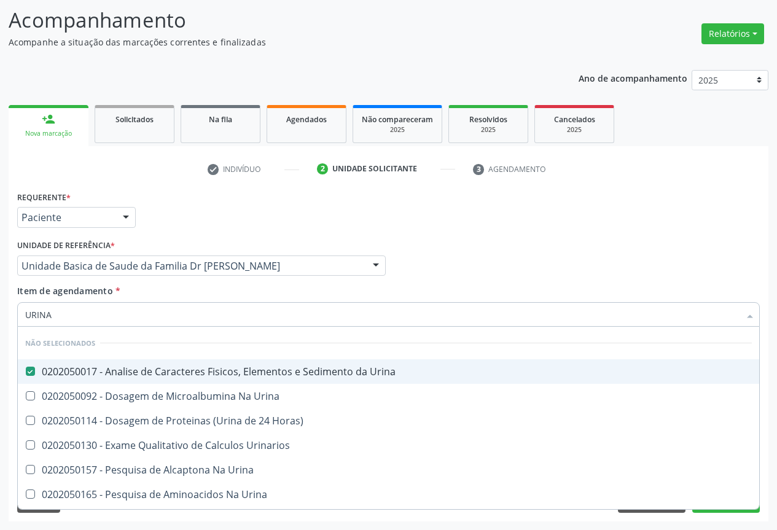
checkbox Urinarios "true"
checkbox Urina "true"
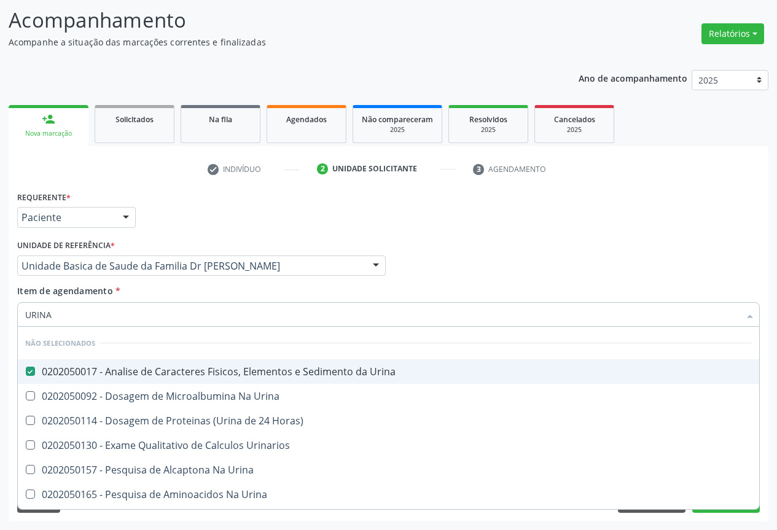
checkbox Urina "true"
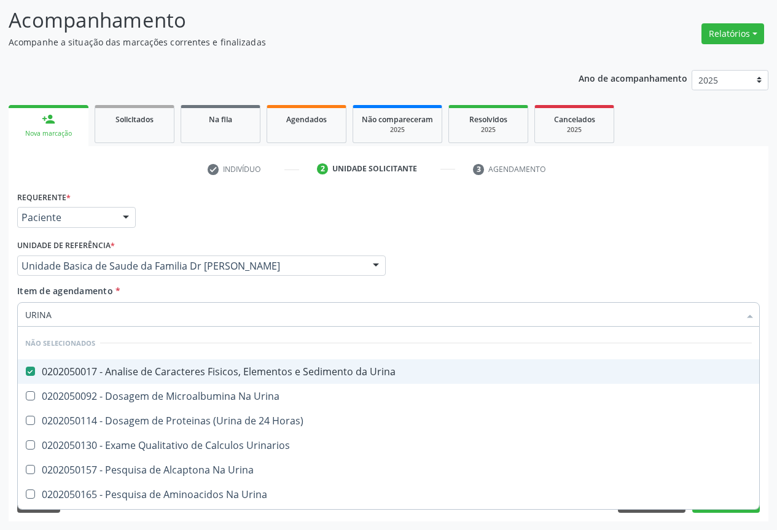
checkbox Urina "true"
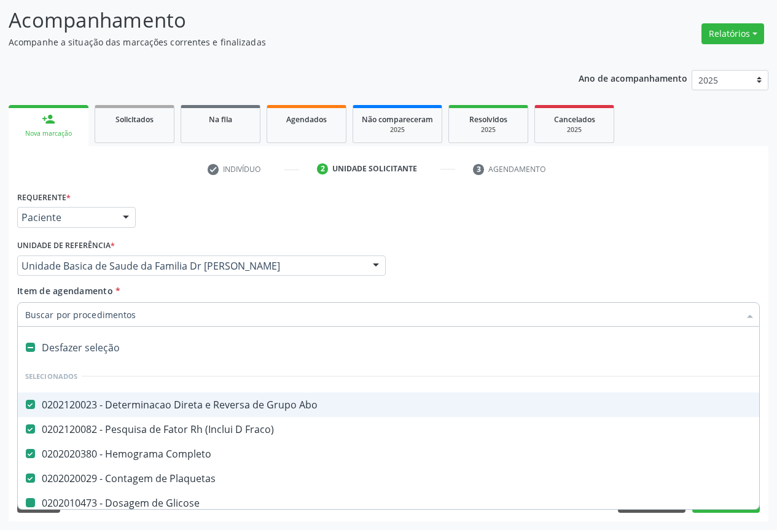
type input "F"
checkbox Glicose "false"
checkbox Hdl "false"
checkbox Total "false"
checkbox Triglicerideos "false"
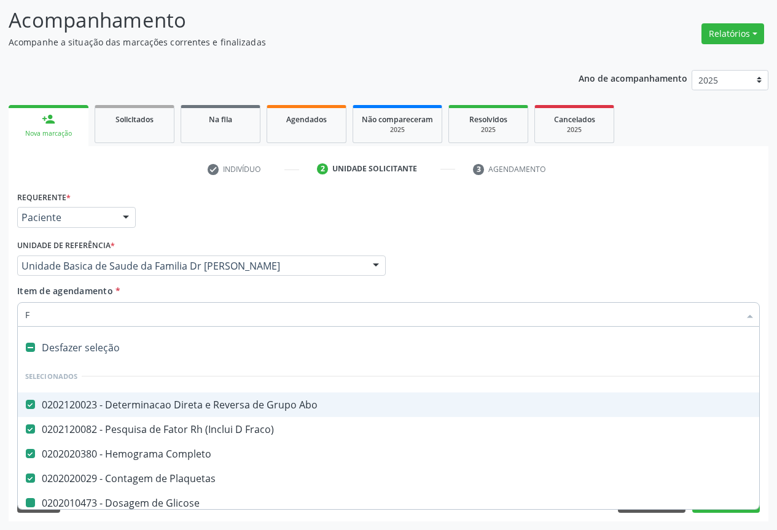
checkbox Ureia "false"
checkbox Creatinina "false"
checkbox \(Tgo\) "false"
checkbox \(Tgp\) "false"
checkbox Serico "false"
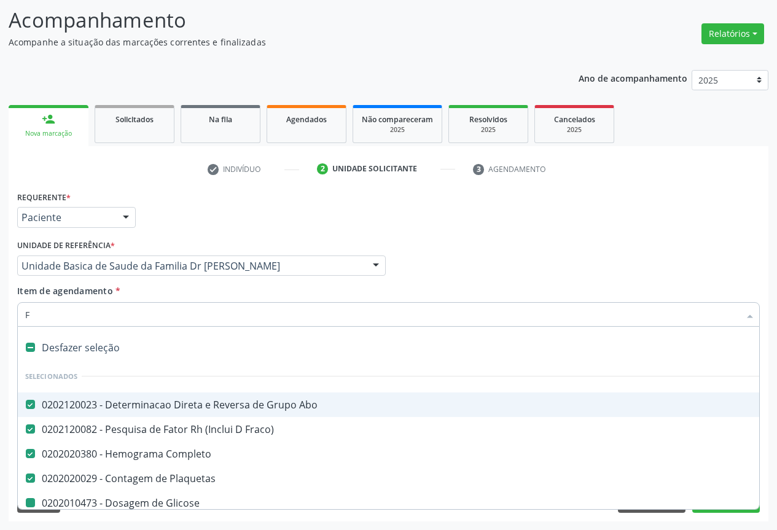
checkbox Urina "false"
checkbox Ldl "false"
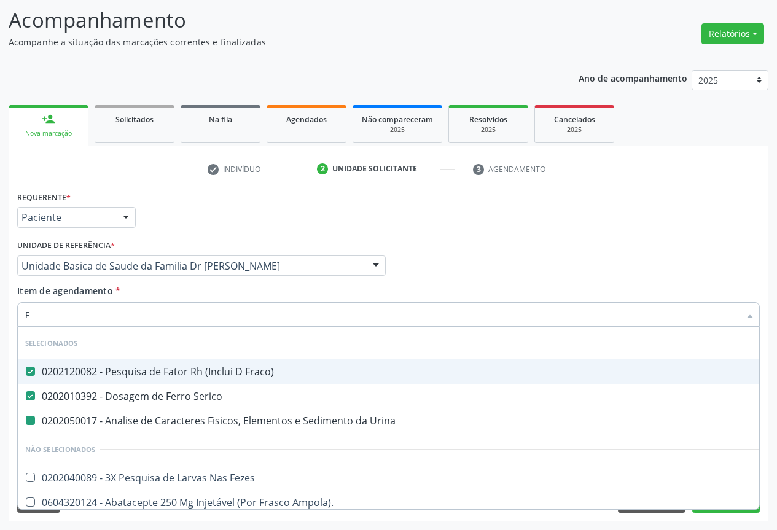
type input "FE"
checkbox Urina "false"
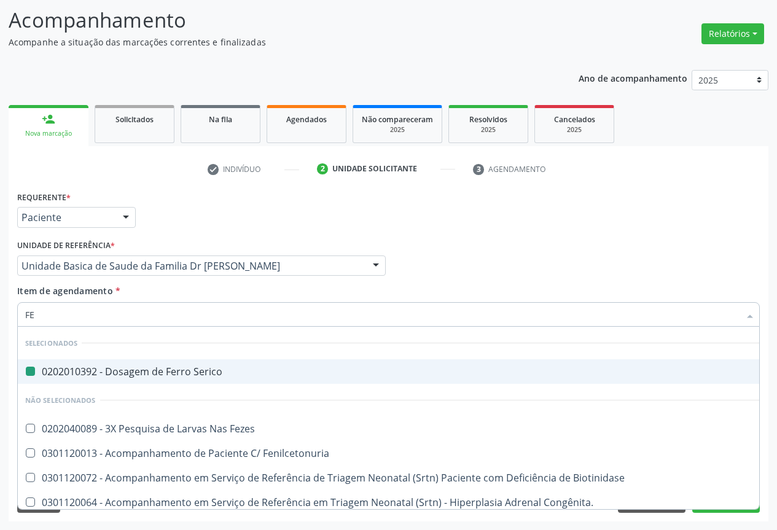
type input "FEZ"
checkbox Serico "false"
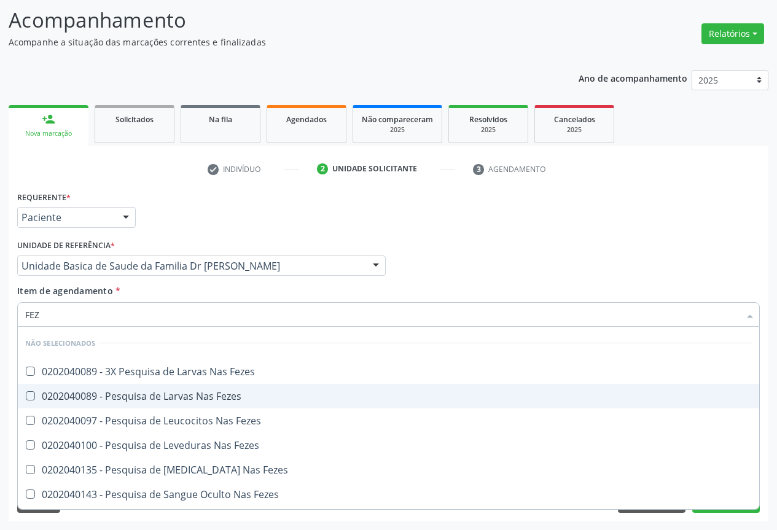
click at [225, 395] on div "0202040089 - Pesquisa de Larvas Nas Fezes" at bounding box center [388, 396] width 727 height 10
checkbox Fezes "true"
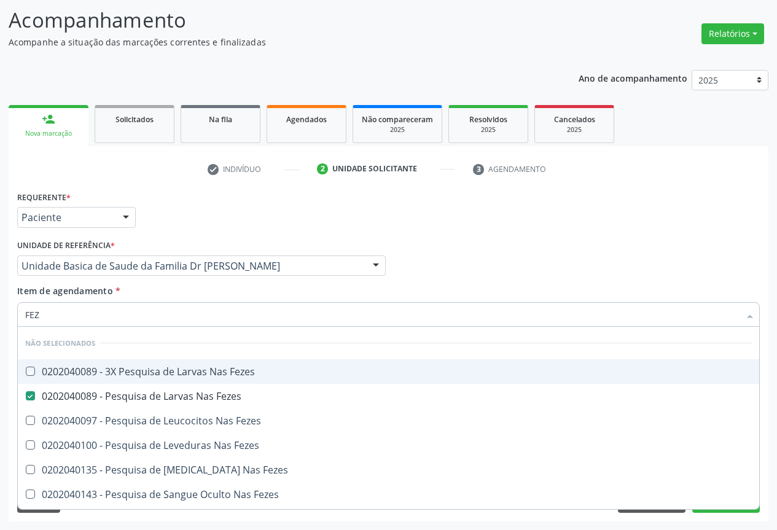
drag, startPoint x: 295, startPoint y: 217, endPoint x: 20, endPoint y: 195, distance: 276.1
click at [289, 221] on div "Requerente * Paciente Profissional de Saúde Paciente Nenhum resultado encontrad…" at bounding box center [388, 212] width 749 height 48
checkbox Fezes "true"
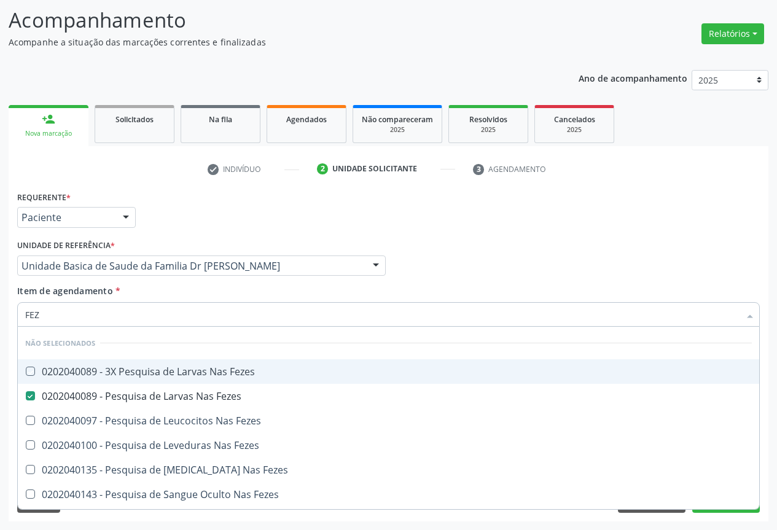
checkbox Fezes "true"
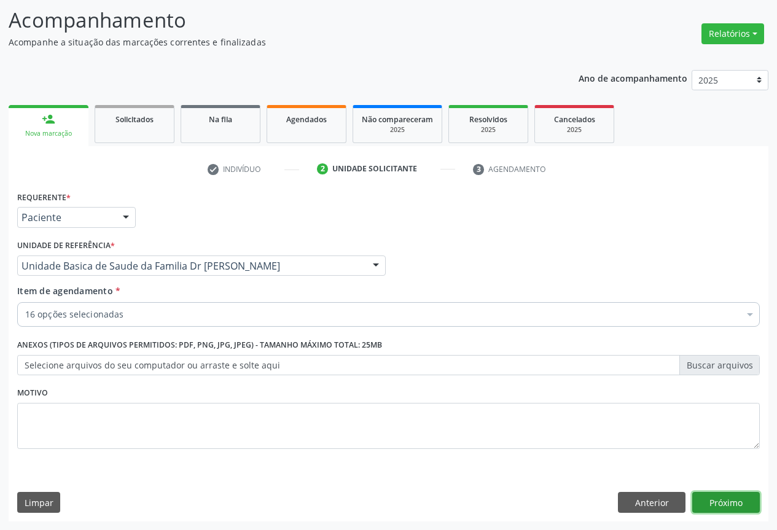
click at [731, 506] on button "Próximo" at bounding box center [726, 502] width 68 height 21
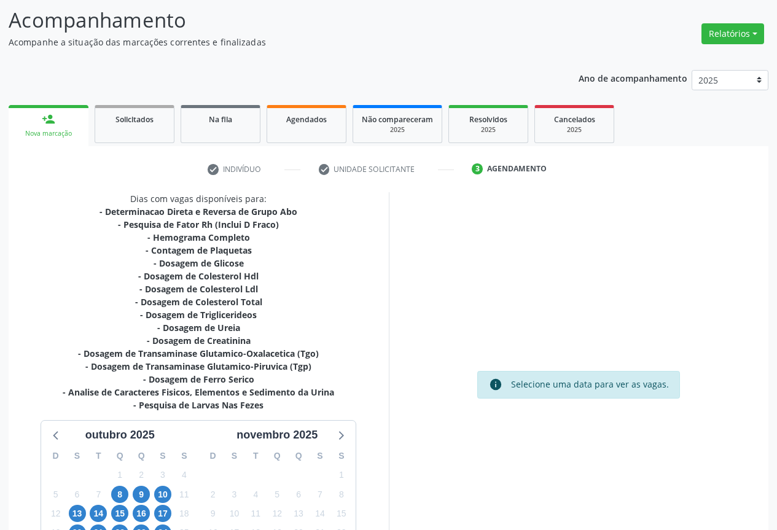
scroll to position [198, 0]
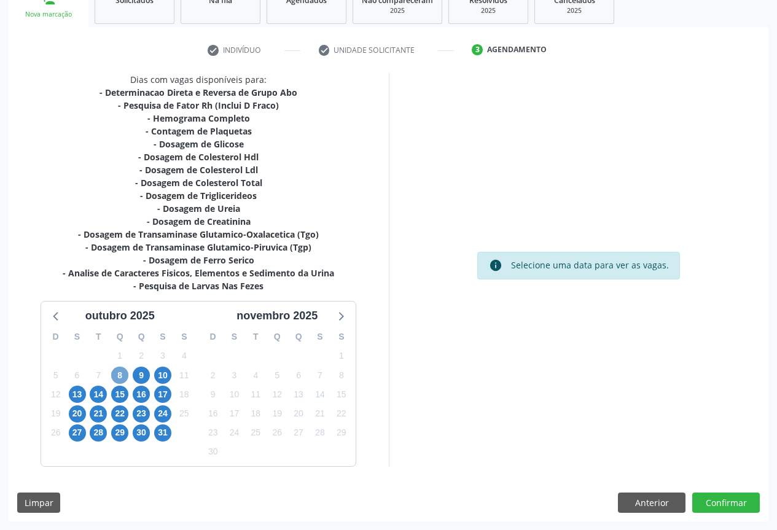
click at [117, 377] on span "8" at bounding box center [119, 375] width 17 height 17
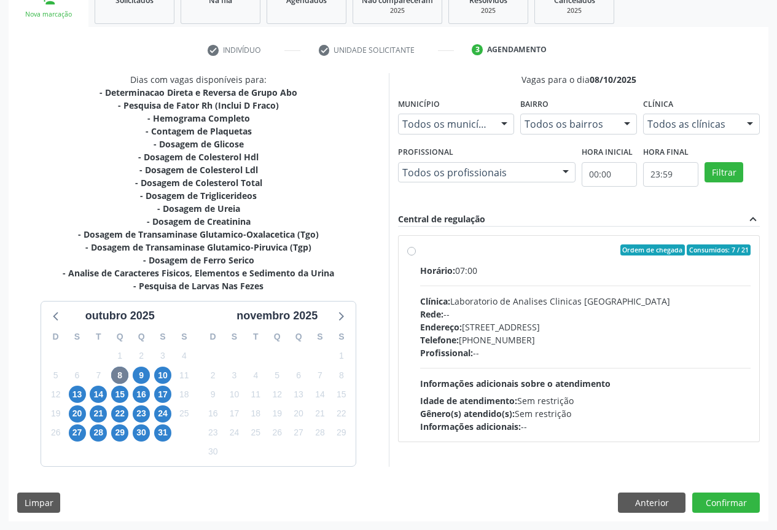
click at [633, 306] on div "Clínica: Laboratorio de Analises Clinicas [GEOGRAPHIC_DATA]" at bounding box center [585, 301] width 331 height 13
click at [416, 256] on input "Ordem de chegada Consumidos: 7 / 21 Horário: 07:00 Clínica: Laboratorio de Anal…" at bounding box center [411, 249] width 9 height 11
radio input "true"
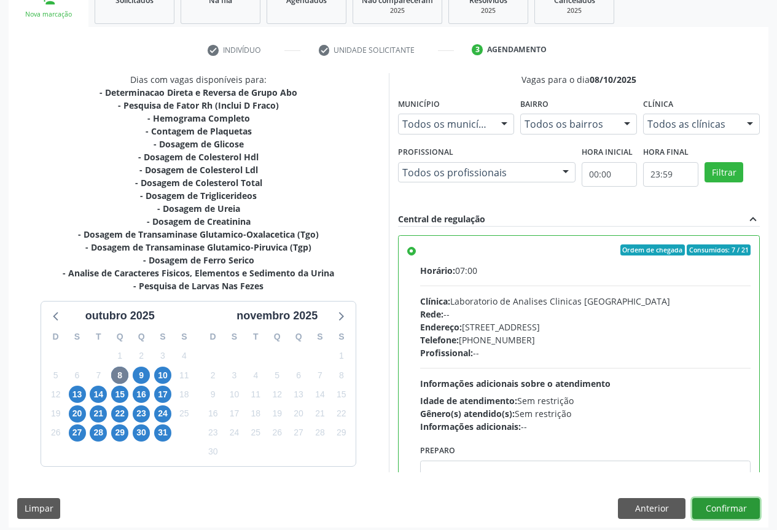
click at [710, 504] on button "Confirmar" at bounding box center [726, 508] width 68 height 21
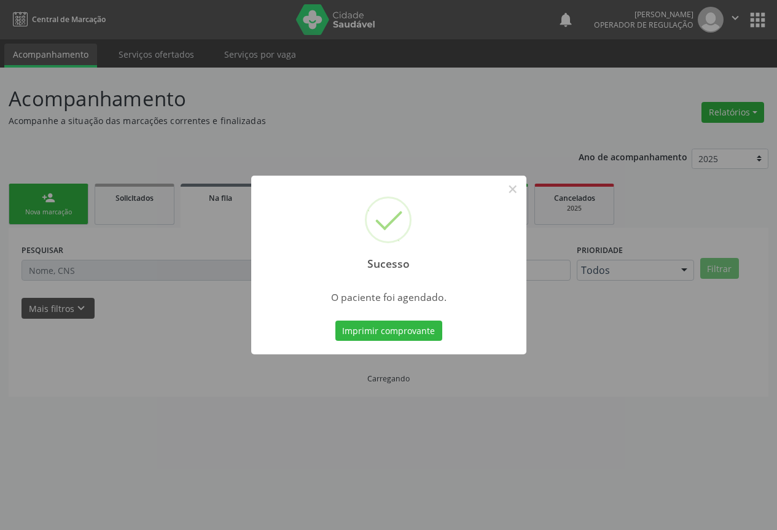
scroll to position [0, 0]
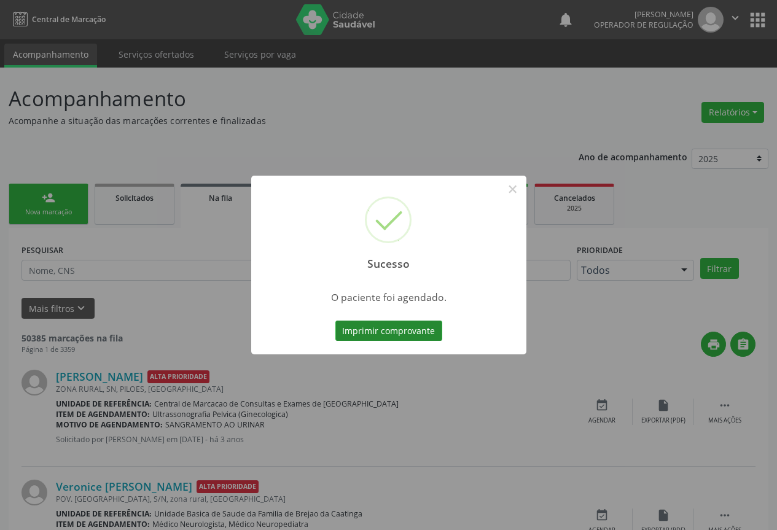
click at [405, 331] on button "Imprimir comprovante" at bounding box center [388, 331] width 107 height 21
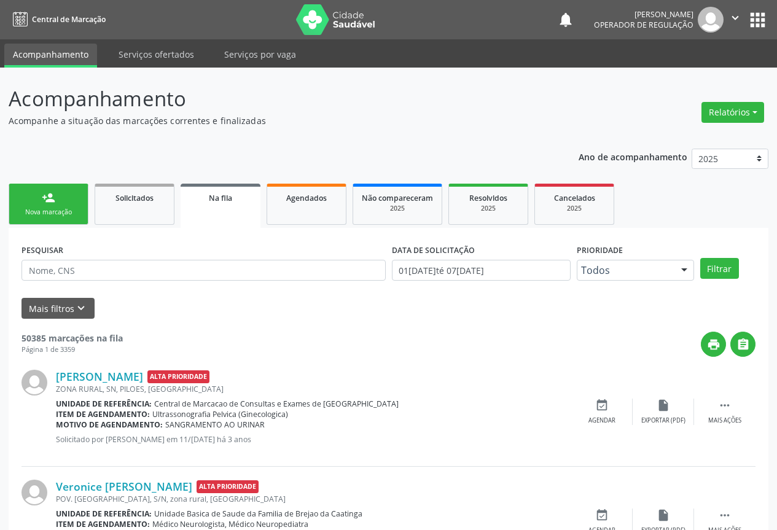
click at [63, 208] on div "Nova marcação" at bounding box center [48, 212] width 61 height 9
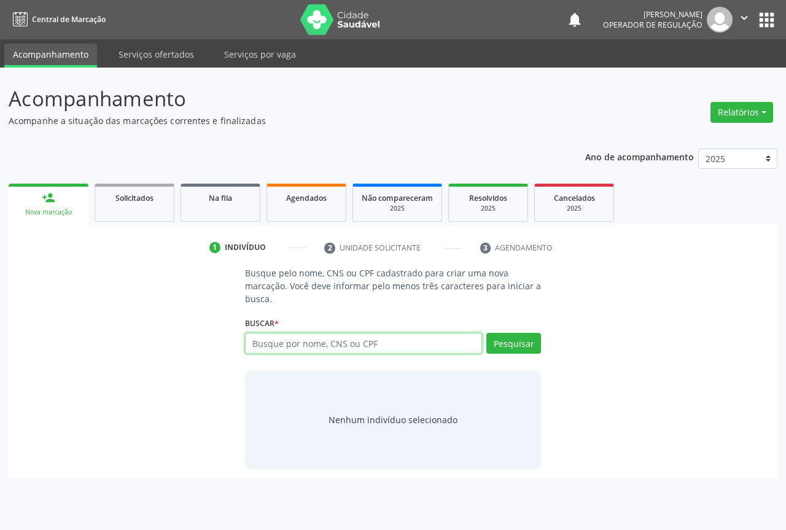
click at [315, 347] on input "text" at bounding box center [363, 343] width 237 height 21
type input "700601480468966"
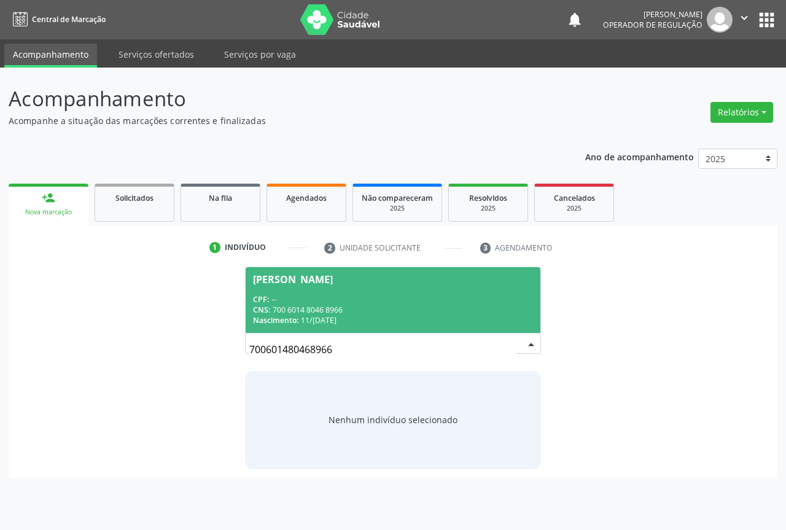
click at [354, 287] on span "Amanda Carvalho da Silva CPF: -- CNS: 700 6014 8046 8966 Nascimento: 11/11/1999" at bounding box center [393, 300] width 295 height 66
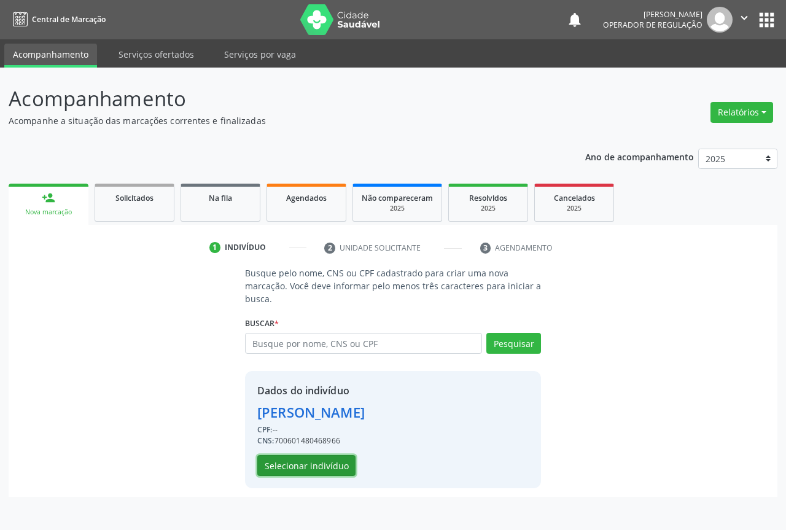
click at [276, 472] on button "Selecionar indivíduo" at bounding box center [306, 465] width 98 height 21
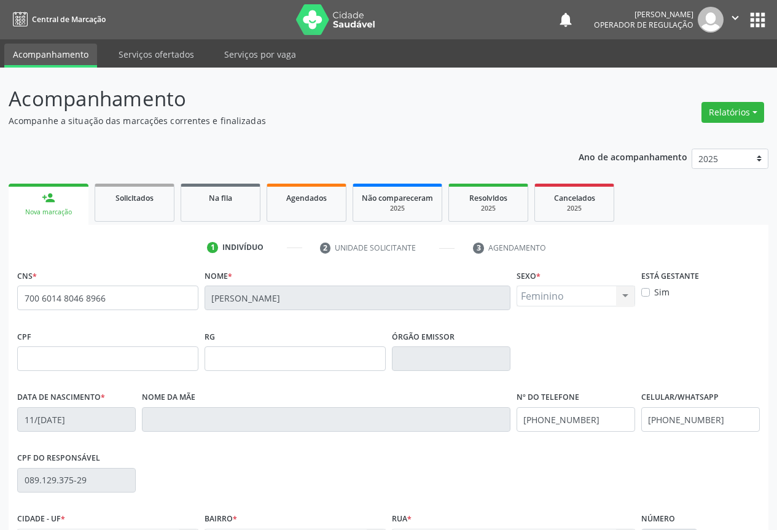
scroll to position [123, 0]
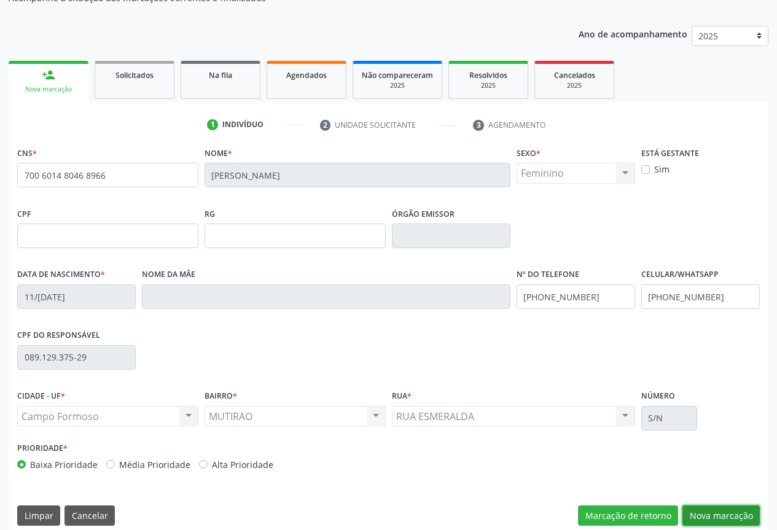
click at [712, 514] on button "Nova marcação" at bounding box center [720, 516] width 77 height 21
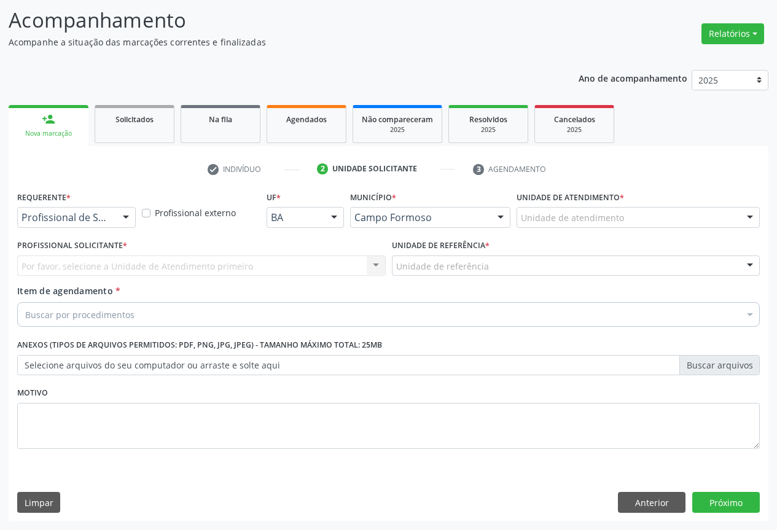
click at [123, 218] on div at bounding box center [126, 218] width 18 height 21
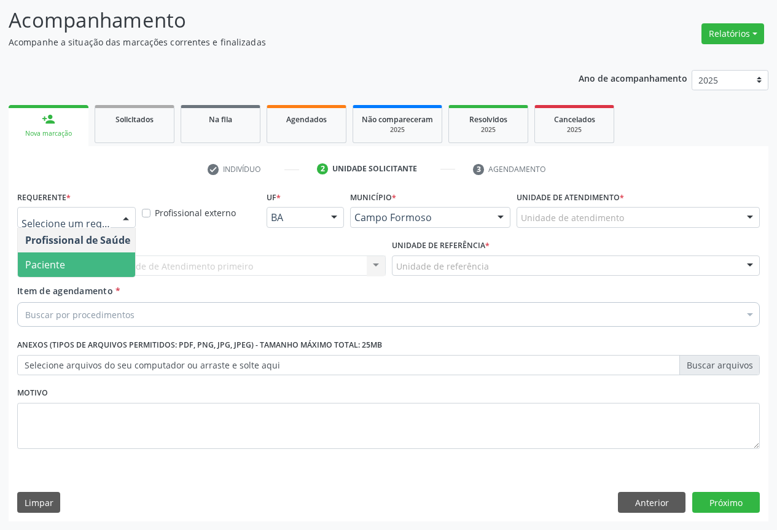
click at [68, 264] on span "Paciente" at bounding box center [78, 264] width 120 height 25
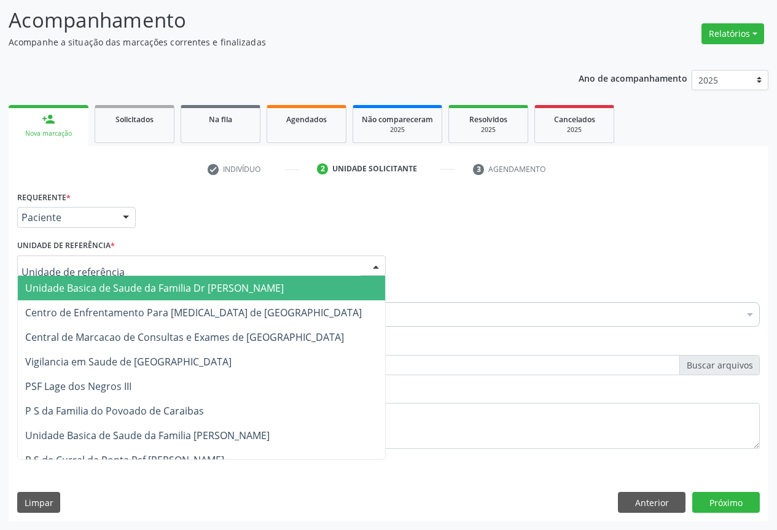
click at [200, 262] on div at bounding box center [201, 266] width 369 height 21
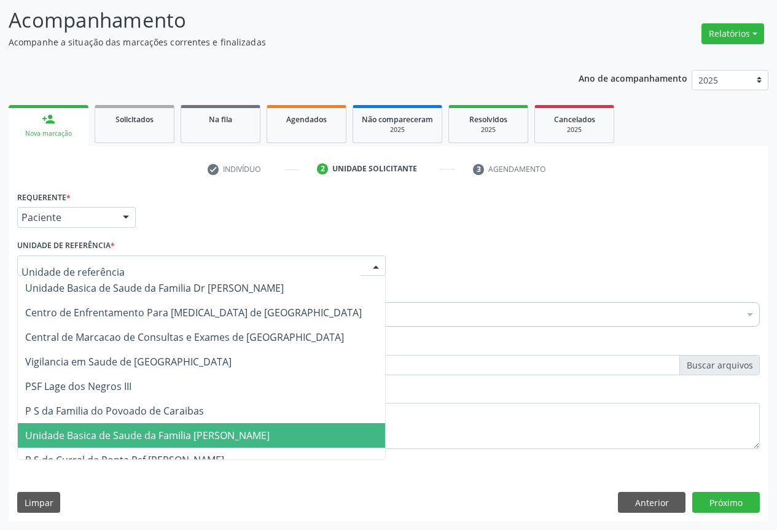
click at [198, 434] on span "Unidade Basica de Saude da Familia [PERSON_NAME]" at bounding box center [147, 436] width 244 height 14
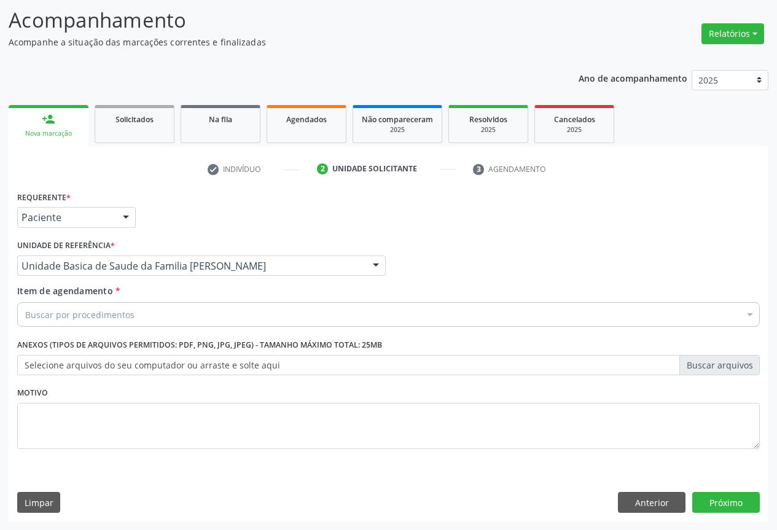
click at [157, 324] on div "Buscar por procedimentos" at bounding box center [388, 314] width 743 height 25
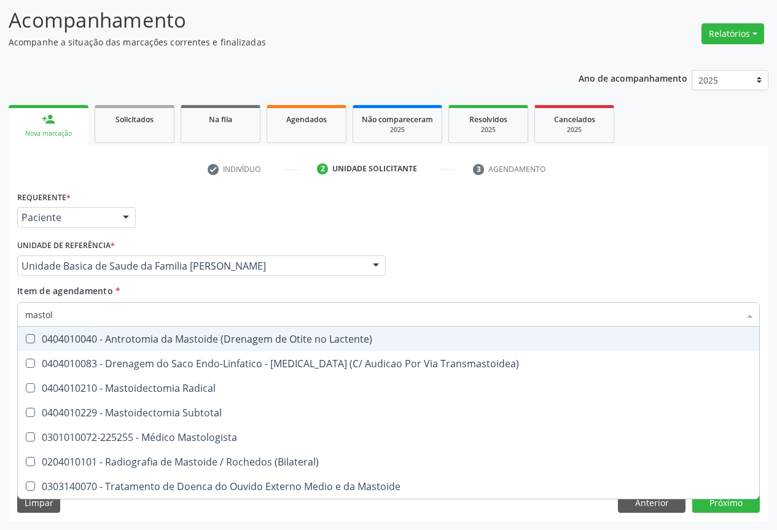
type input "mastolo"
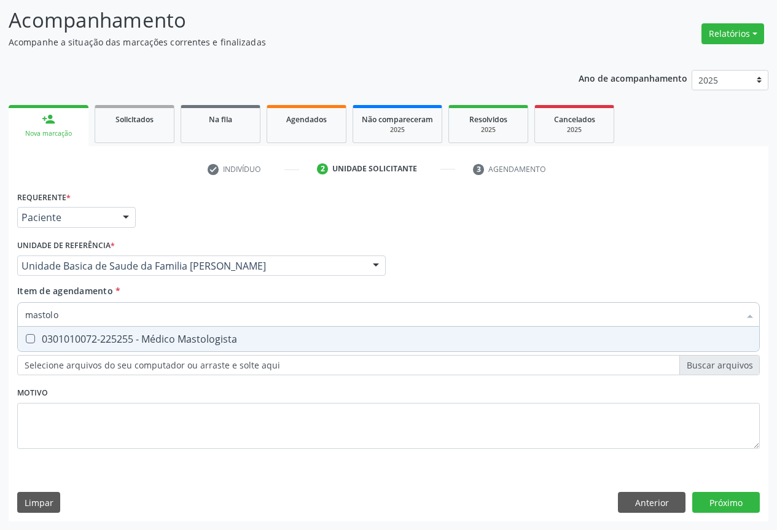
click at [163, 346] on span "0301010072-225255 - Médico Mastologista" at bounding box center [388, 339] width 741 height 25
checkbox Mastologista "true"
click at [717, 502] on div "Requerente * Paciente Profissional de Saúde Paciente Nenhum resultado encontrad…" at bounding box center [389, 355] width 760 height 334
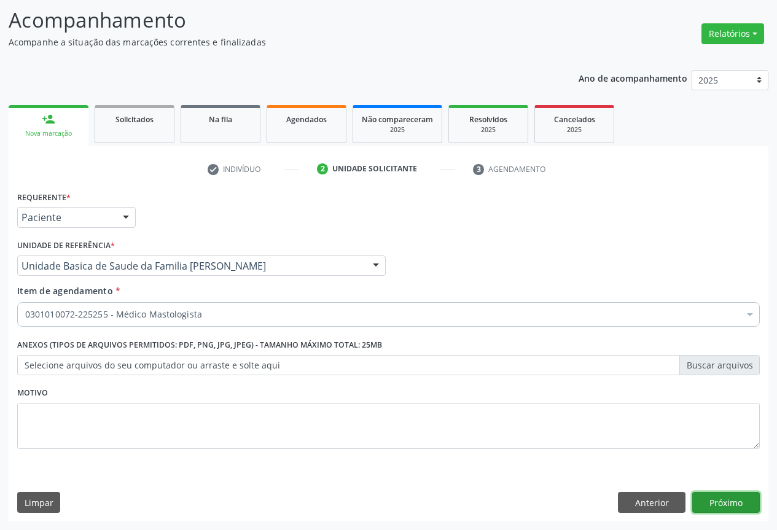
click at [717, 502] on button "Próximo" at bounding box center [726, 502] width 68 height 21
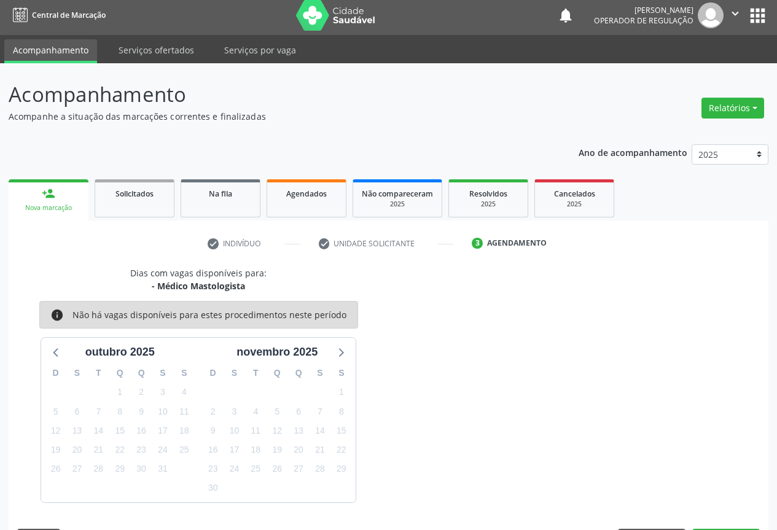
scroll to position [41, 0]
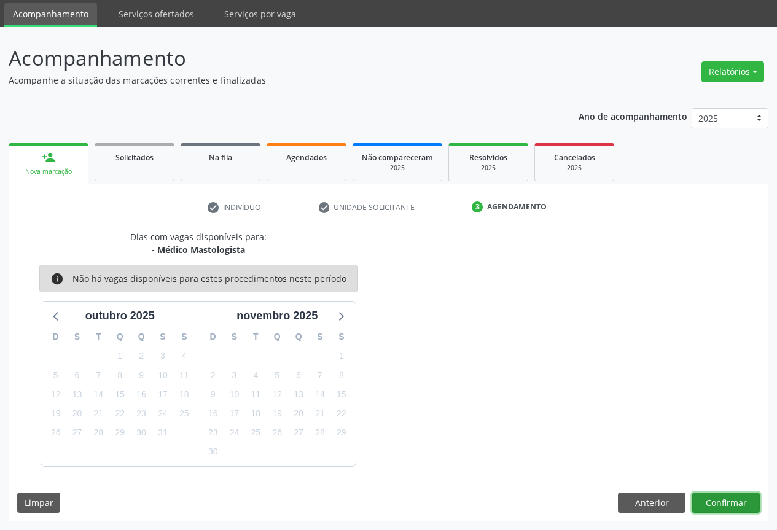
click at [717, 502] on button "Confirmar" at bounding box center [726, 503] width 68 height 21
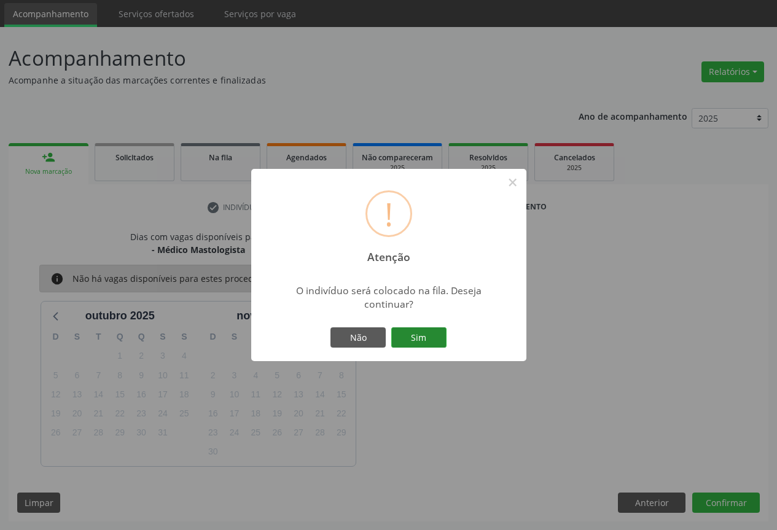
click at [409, 335] on button "Sim" at bounding box center [418, 337] width 55 height 21
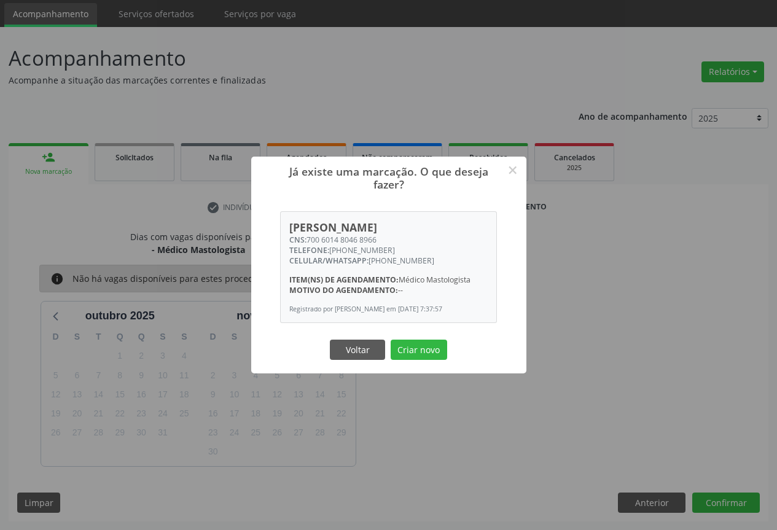
drag, startPoint x: 424, startPoint y: 352, endPoint x: 487, endPoint y: 372, distance: 66.4
click at [423, 352] on button "Criar novo" at bounding box center [419, 350] width 57 height 21
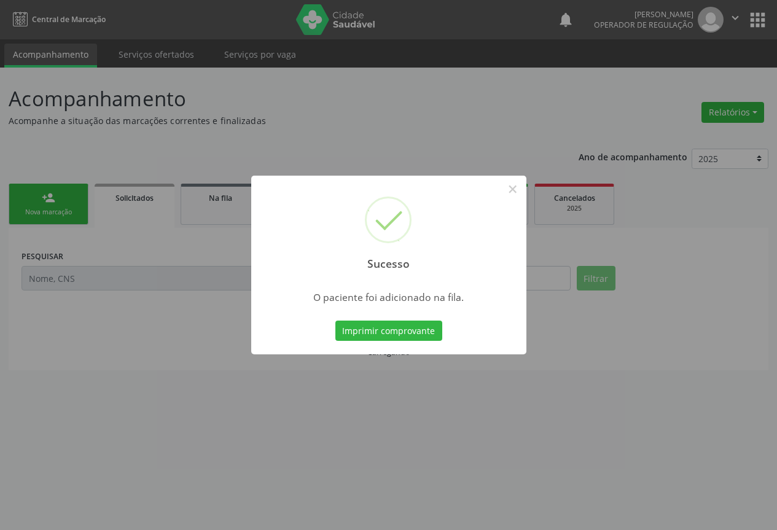
scroll to position [0, 0]
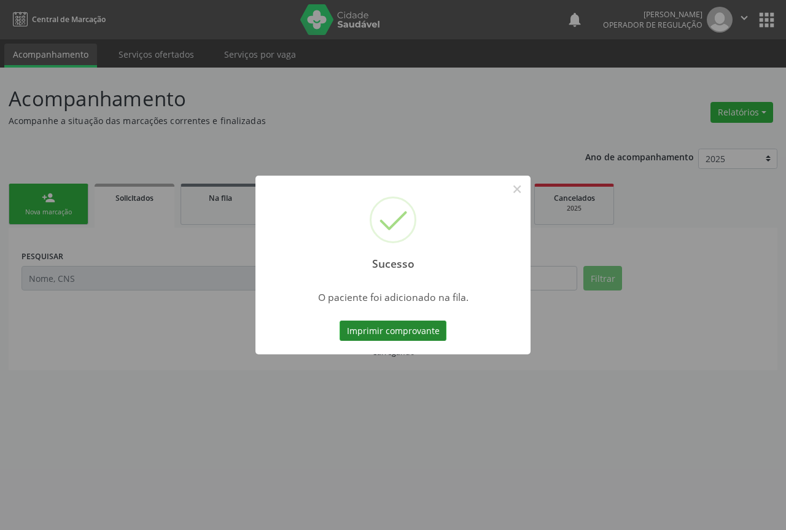
click at [403, 332] on button "Imprimir comprovante" at bounding box center [393, 331] width 107 height 21
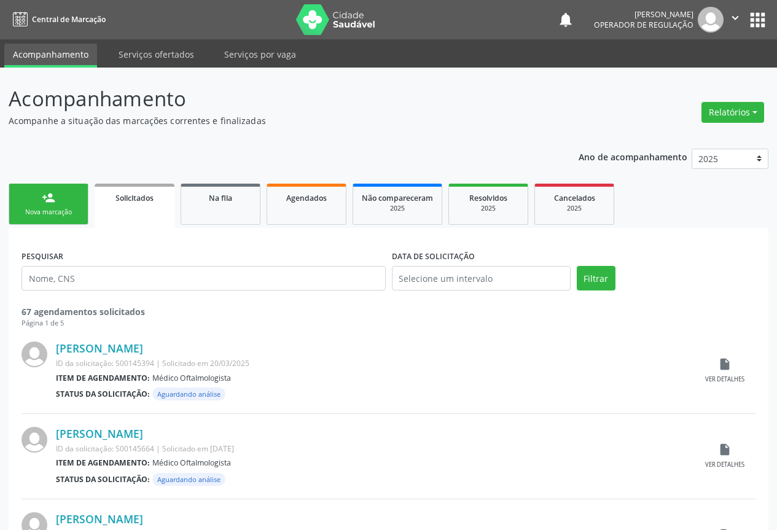
click at [39, 217] on div "Nova marcação" at bounding box center [48, 212] width 61 height 9
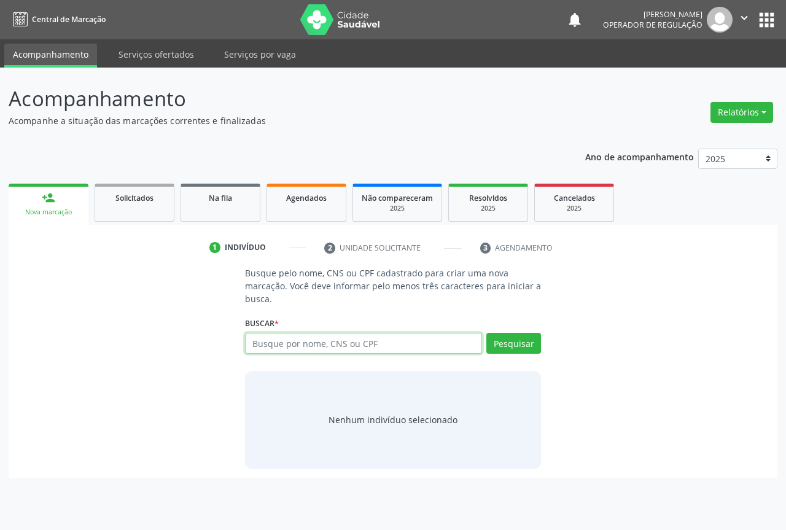
click at [274, 348] on input "text" at bounding box center [363, 343] width 237 height 21
type input "708209646030740"
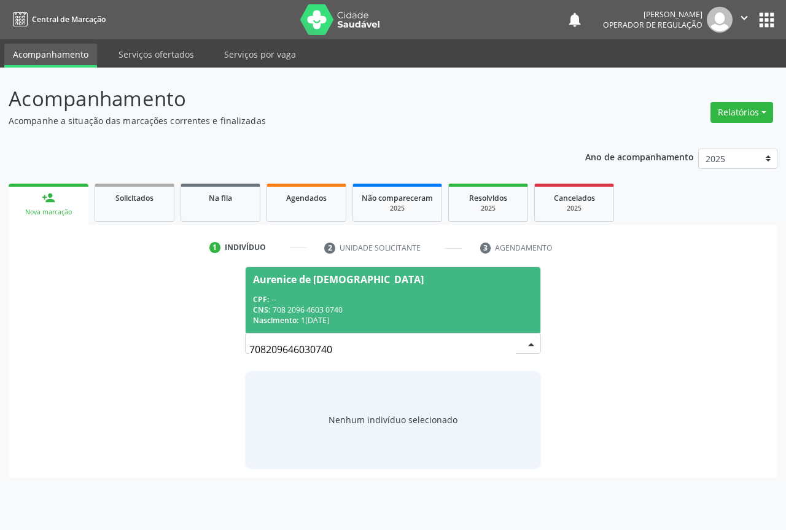
click at [300, 281] on div "Aurenice de Jesus Santos" at bounding box center [338, 280] width 171 height 10
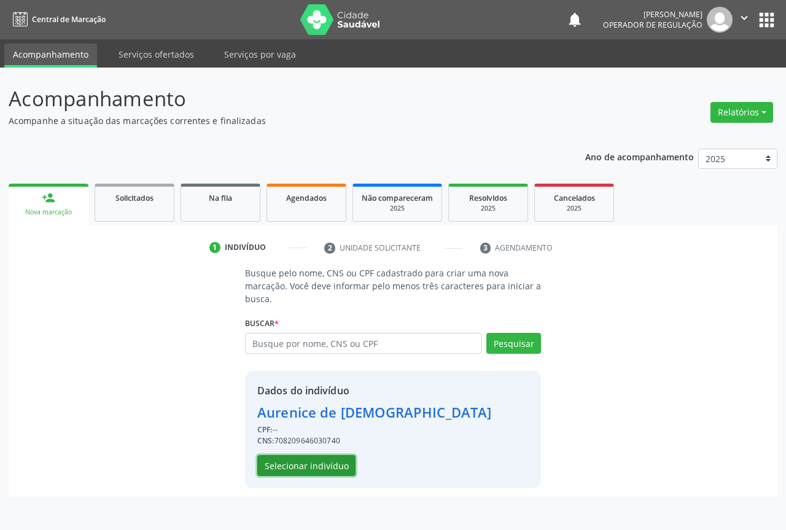
click at [302, 471] on button "Selecionar indivíduo" at bounding box center [306, 465] width 98 height 21
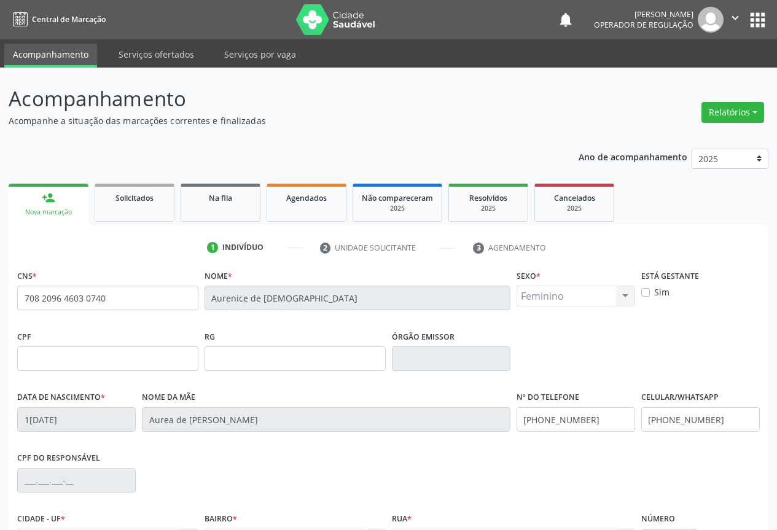
scroll to position [136, 0]
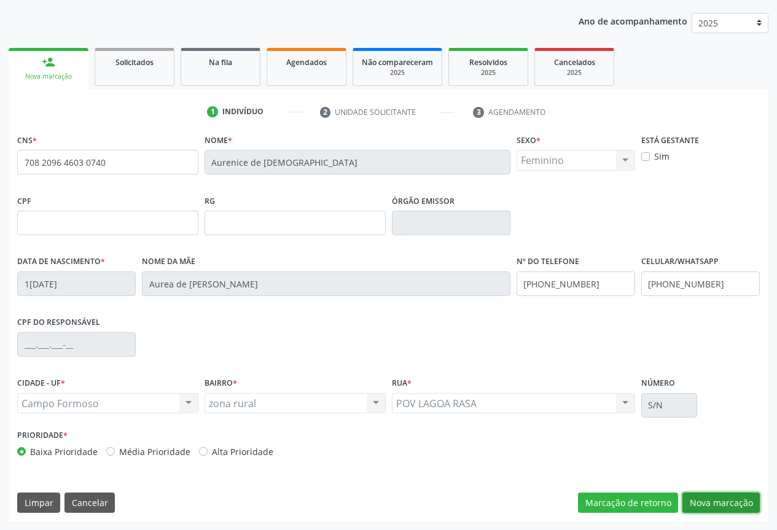
click at [726, 501] on button "Nova marcação" at bounding box center [720, 503] width 77 height 21
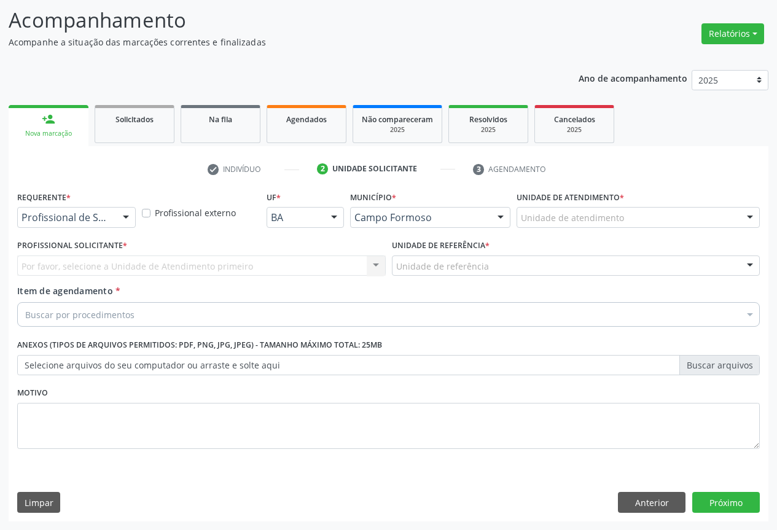
scroll to position [79, 0]
click at [122, 216] on div at bounding box center [126, 218] width 18 height 21
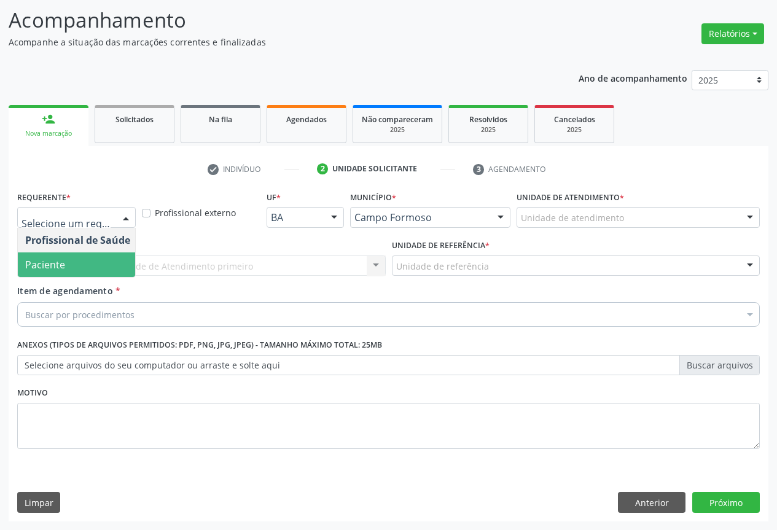
click at [65, 268] on span "Paciente" at bounding box center [78, 264] width 120 height 25
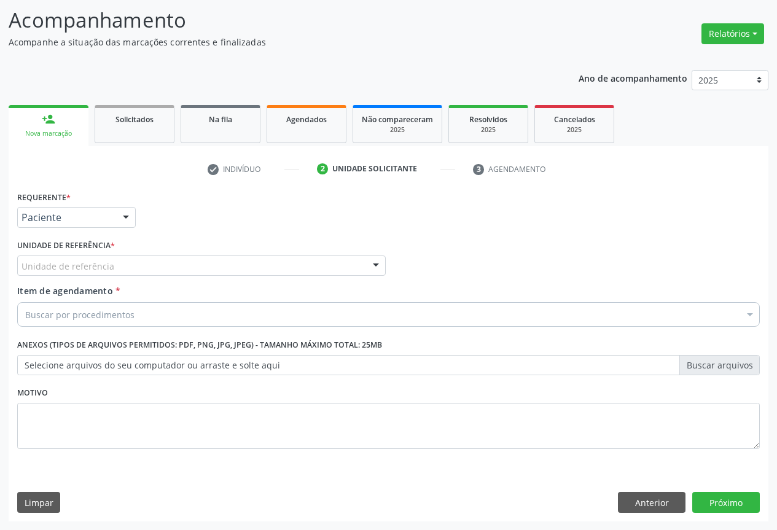
click at [150, 260] on div "Unidade de referência" at bounding box center [201, 266] width 369 height 21
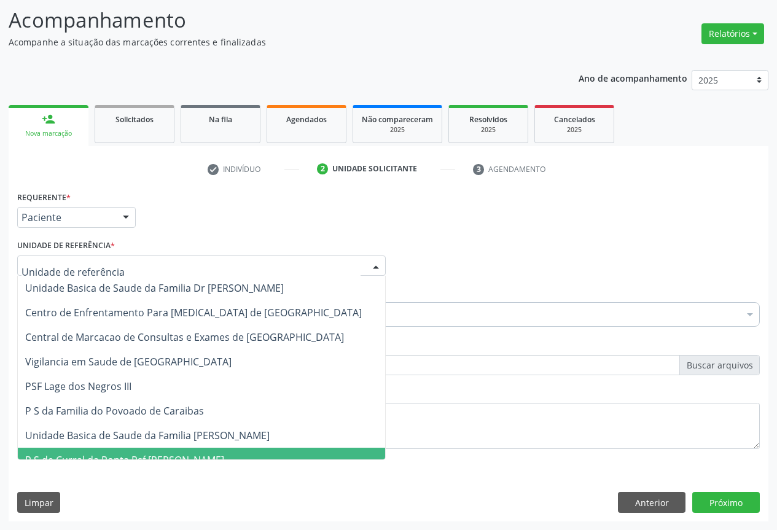
click at [168, 443] on span "Unidade Basica de Saude da Familia [PERSON_NAME]" at bounding box center [201, 435] width 367 height 25
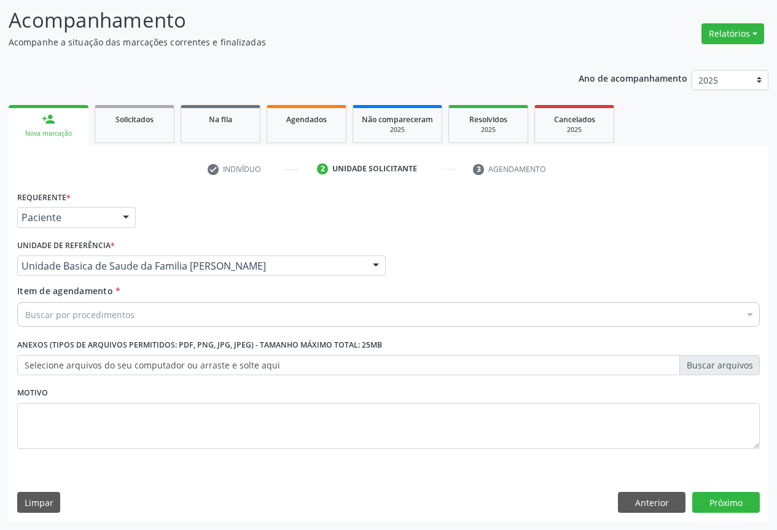
click at [146, 323] on div "Buscar por procedimentos" at bounding box center [388, 314] width 743 height 25
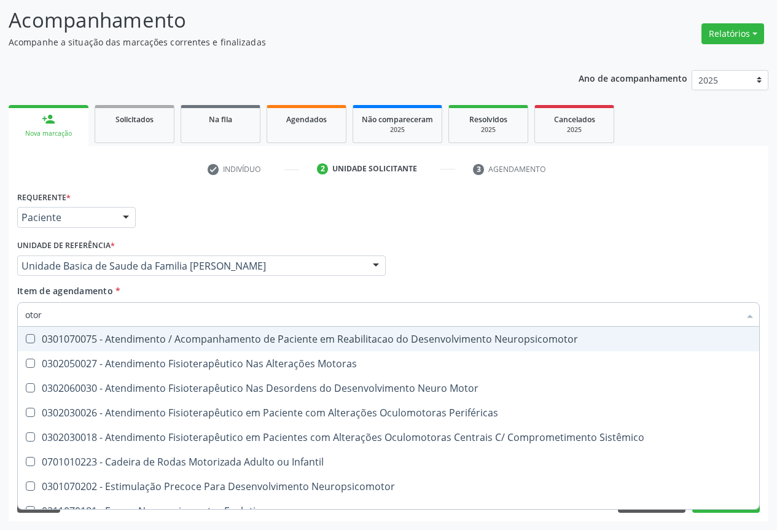
type input "otorr"
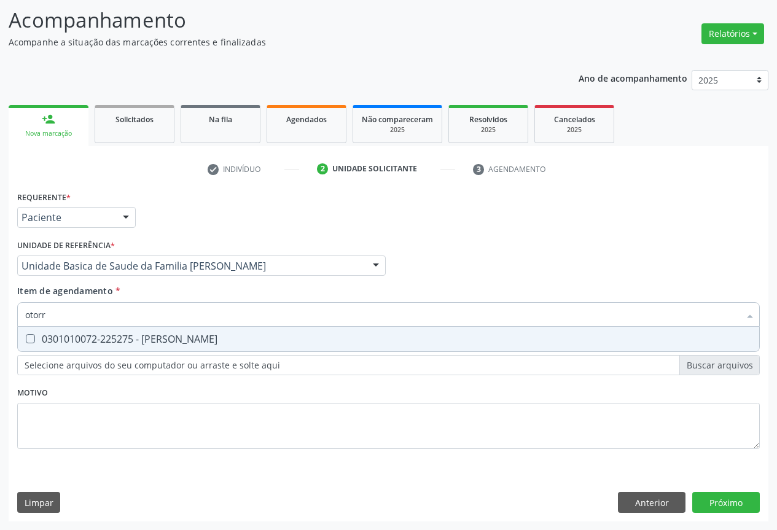
click at [146, 337] on div "0301010072-225275 - Médico Otorrinolaringologista" at bounding box center [388, 339] width 727 height 10
checkbox Otorrinolaringologista "true"
click at [719, 498] on div "Requerente * Paciente Profissional de Saúde Paciente Nenhum resultado encontrad…" at bounding box center [389, 355] width 760 height 334
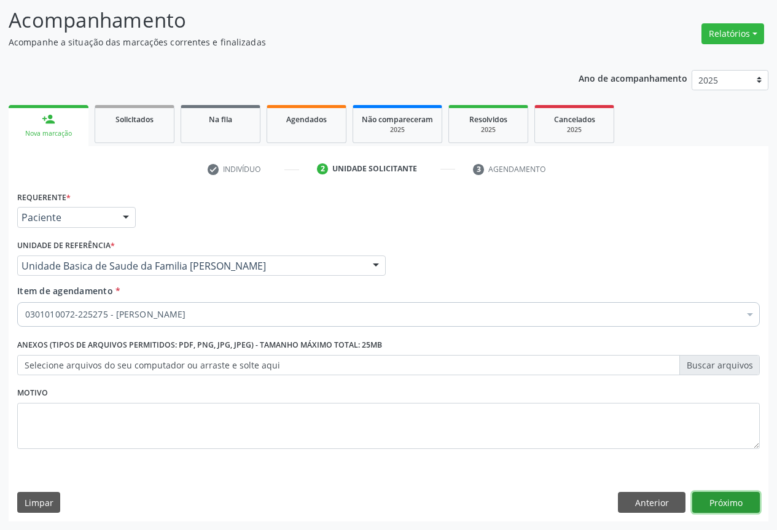
click at [719, 498] on button "Próximo" at bounding box center [726, 502] width 68 height 21
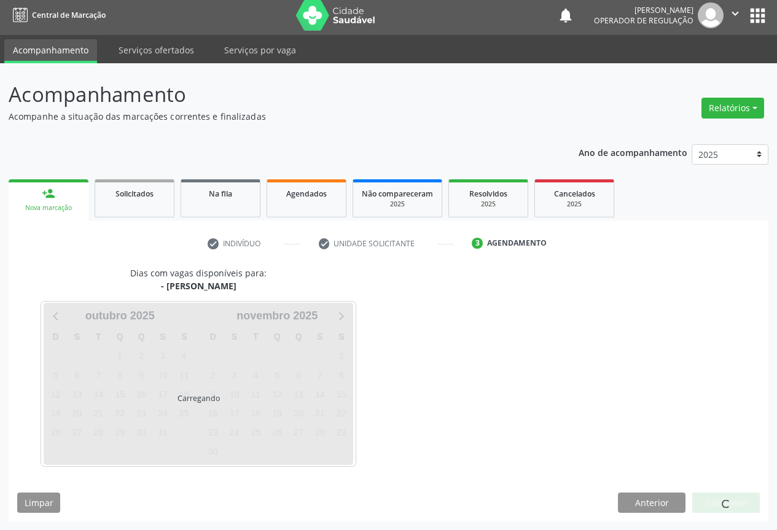
scroll to position [4, 0]
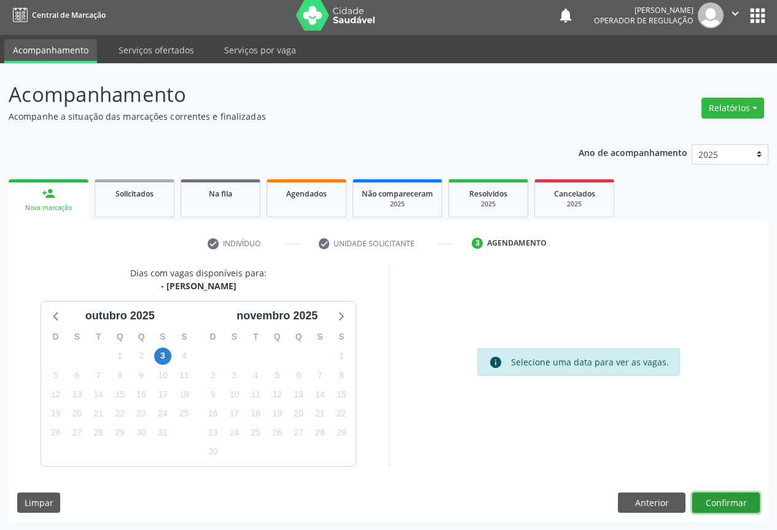
click at [712, 506] on button "Confirmar" at bounding box center [726, 503] width 68 height 21
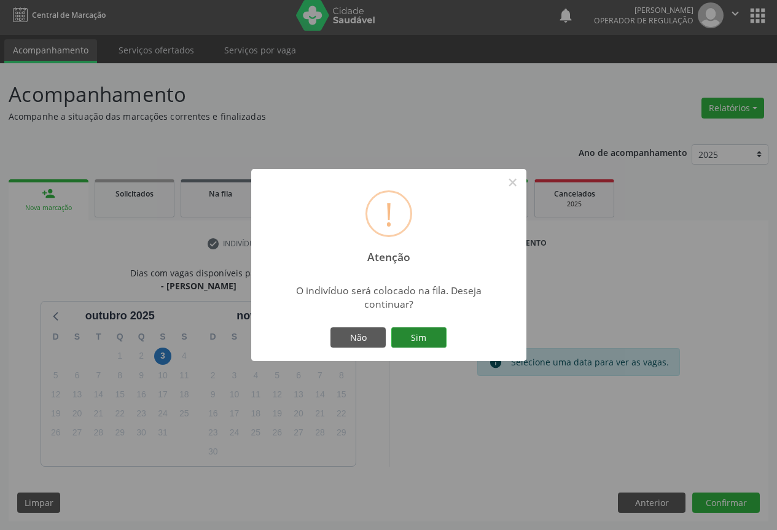
click at [427, 345] on button "Sim" at bounding box center [418, 337] width 55 height 21
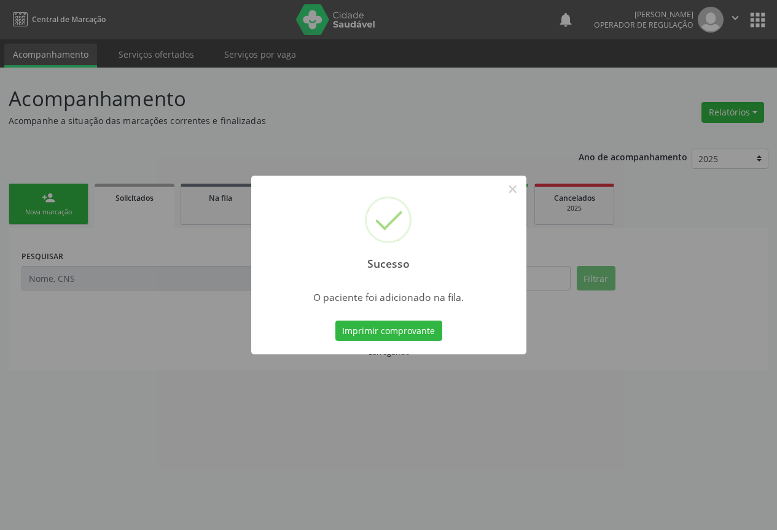
scroll to position [0, 0]
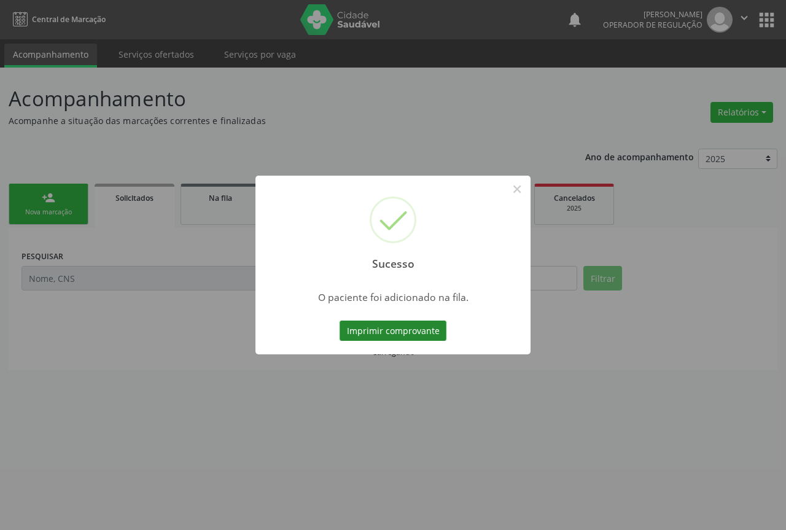
click at [423, 335] on button "Imprimir comprovante" at bounding box center [393, 331] width 107 height 21
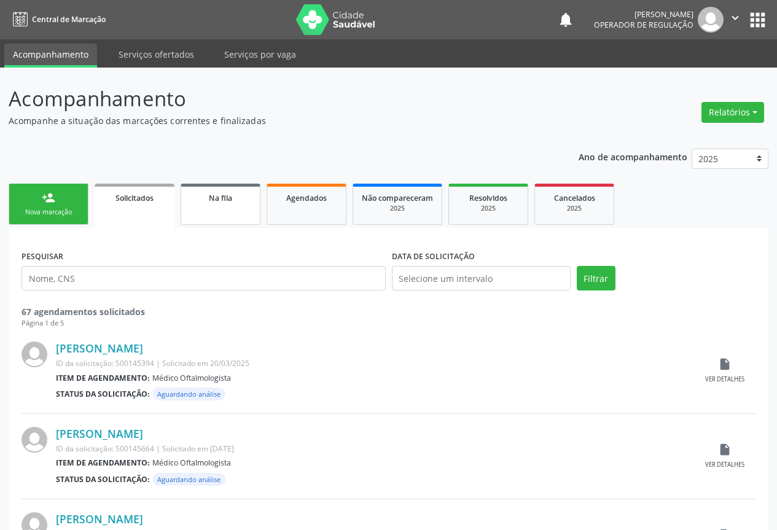
click at [235, 198] on div "Na fila" at bounding box center [220, 197] width 61 height 13
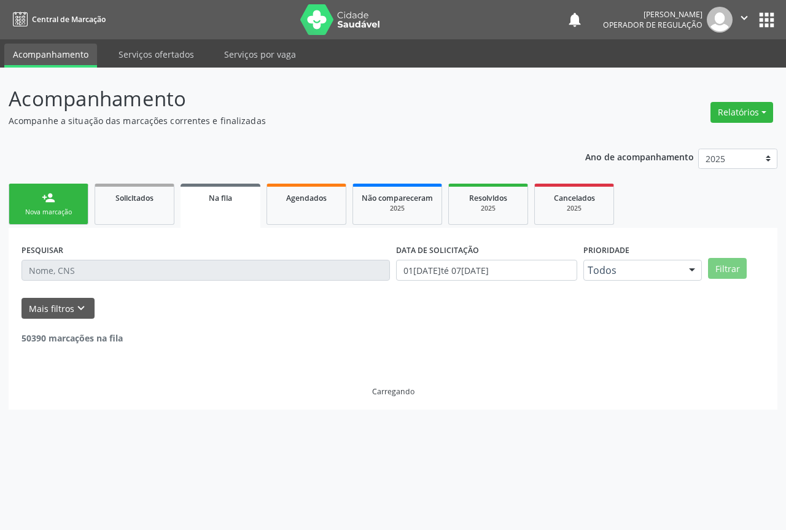
click at [90, 273] on input "text" at bounding box center [206, 270] width 369 height 21
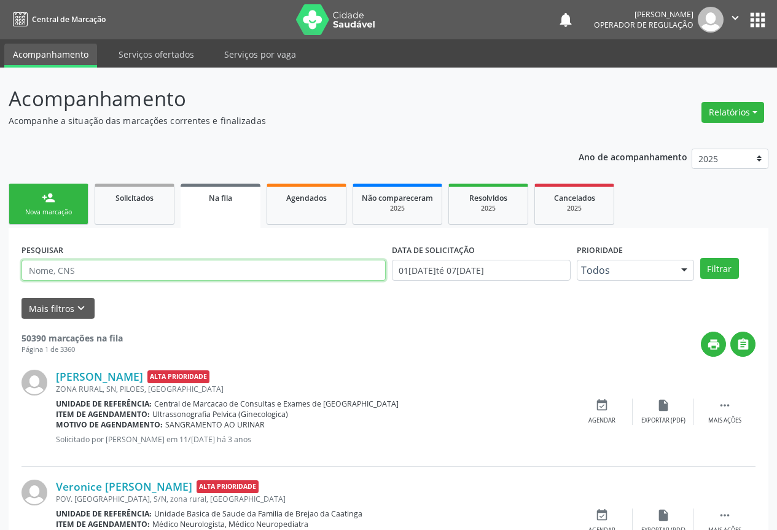
click at [111, 274] on input "text" at bounding box center [204, 270] width 364 height 21
type input "708209646030740"
click at [700, 258] on button "Filtrar" at bounding box center [719, 268] width 39 height 21
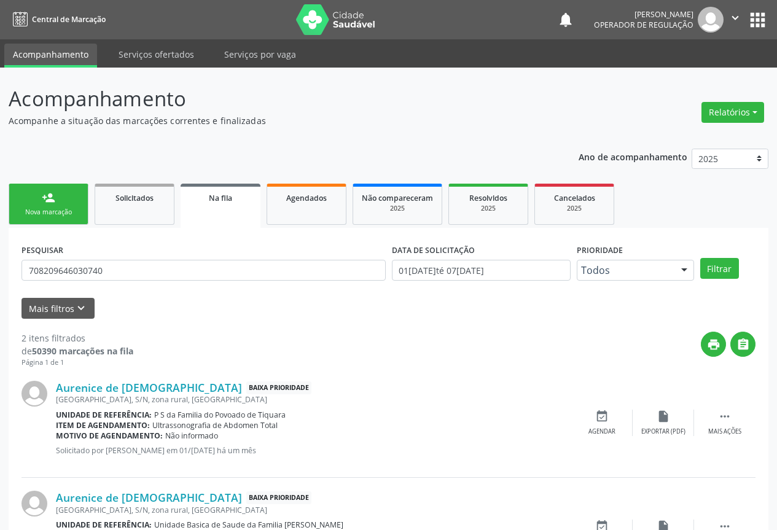
click at [734, 11] on icon "" at bounding box center [736, 18] width 14 height 14
click at [679, 72] on link "Sair" at bounding box center [704, 74] width 85 height 17
